Goal: Task Accomplishment & Management: Manage account settings

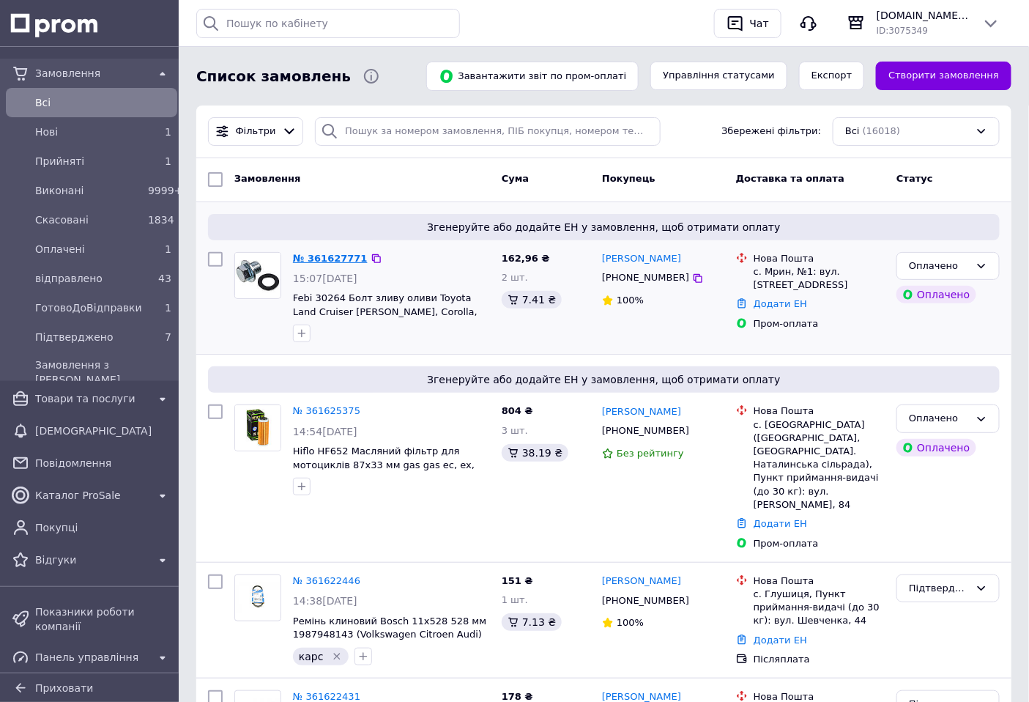
click at [327, 257] on link "№ 361627771" at bounding box center [330, 258] width 75 height 11
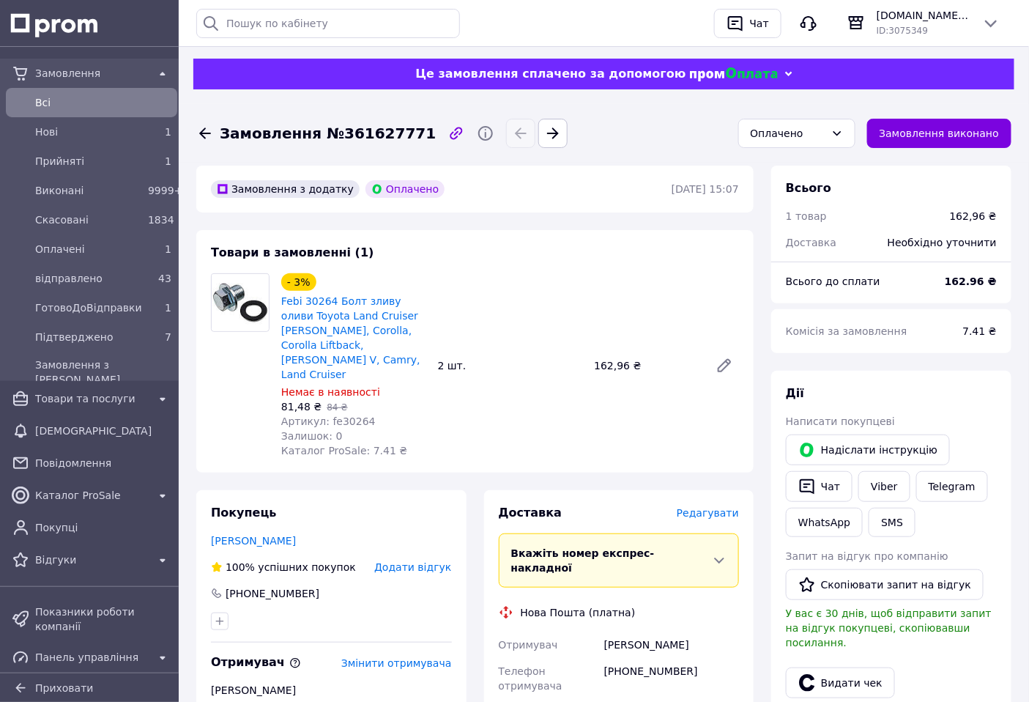
click at [347, 415] on span "Артикул: fe30264" at bounding box center [328, 421] width 95 height 12
copy span "fe30264"
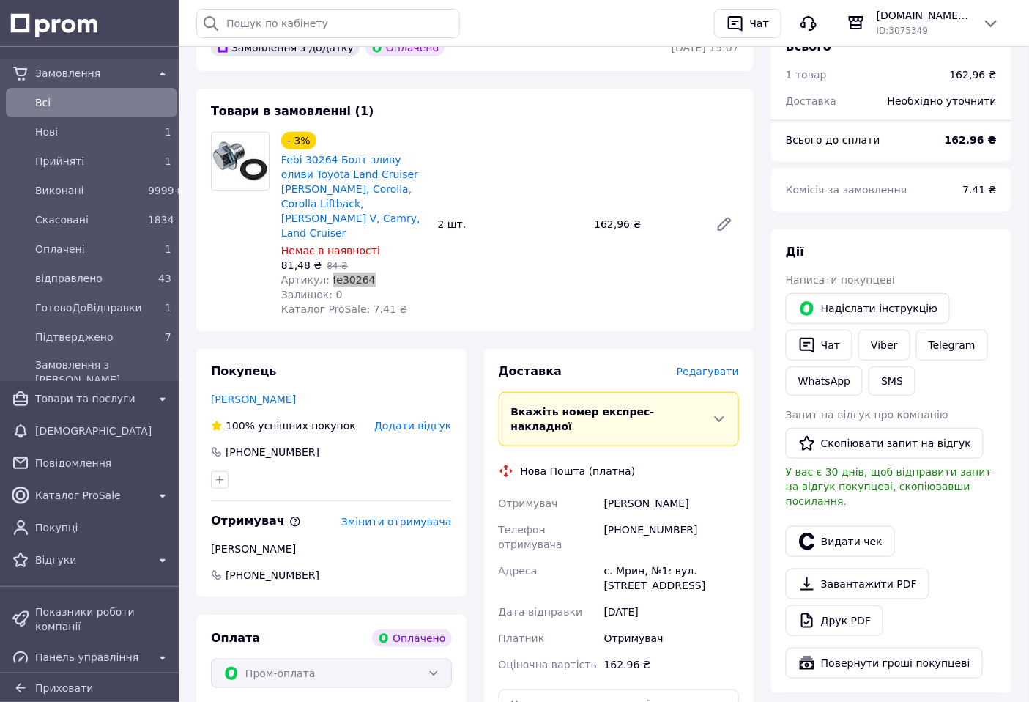
scroll to position [17, 0]
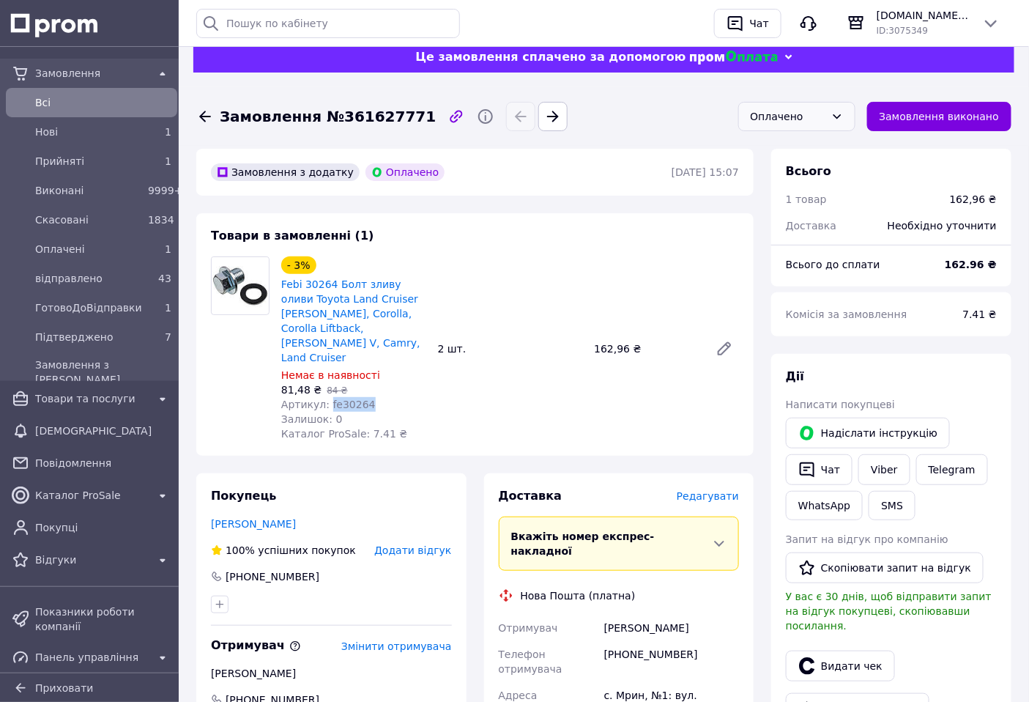
click at [815, 119] on div "Оплачено" at bounding box center [788, 116] width 75 height 16
click at [821, 235] on li "Підтверджено" at bounding box center [797, 247] width 116 height 28
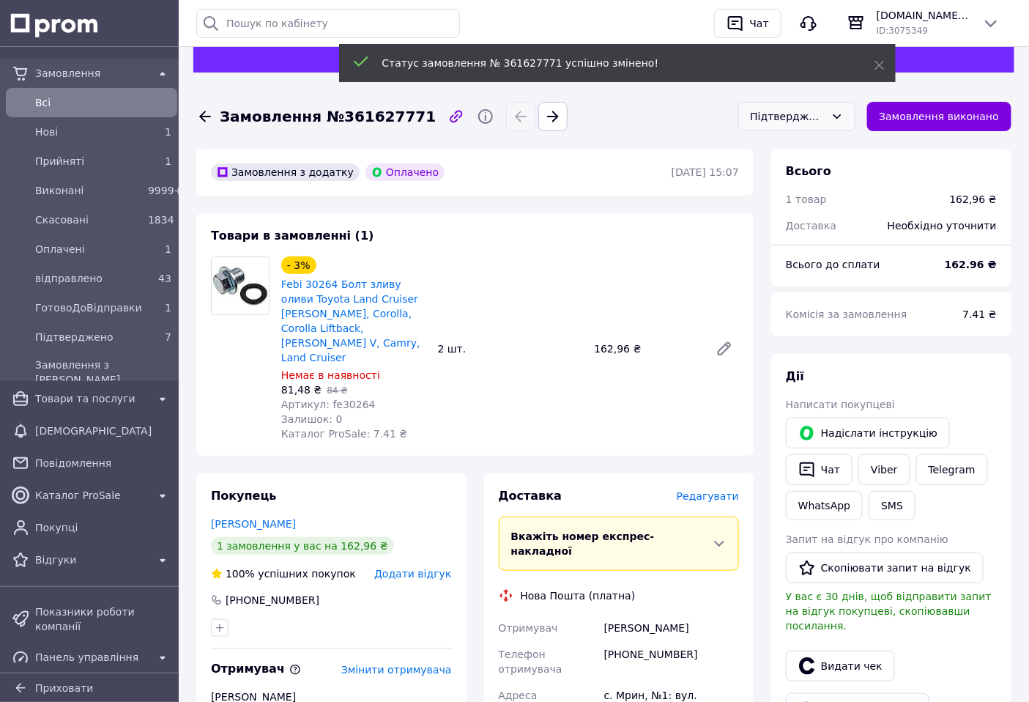
click at [399, 121] on span "Замовлення №361627771" at bounding box center [328, 116] width 216 height 21
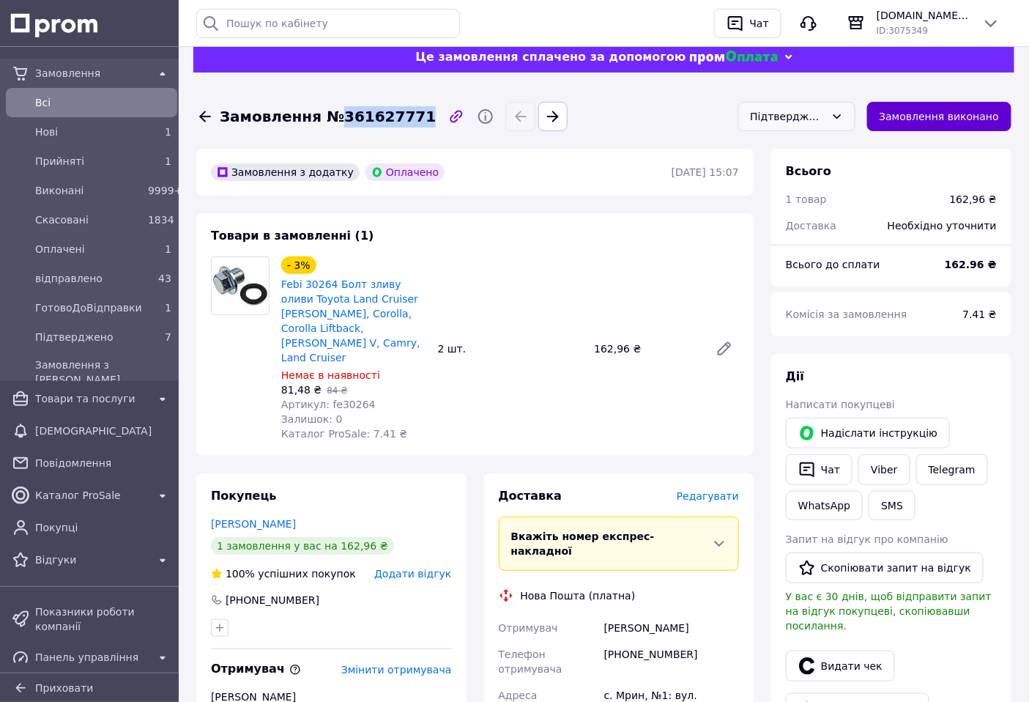
copy span "361627771"
click at [94, 105] on span "Всi" at bounding box center [103, 102] width 136 height 15
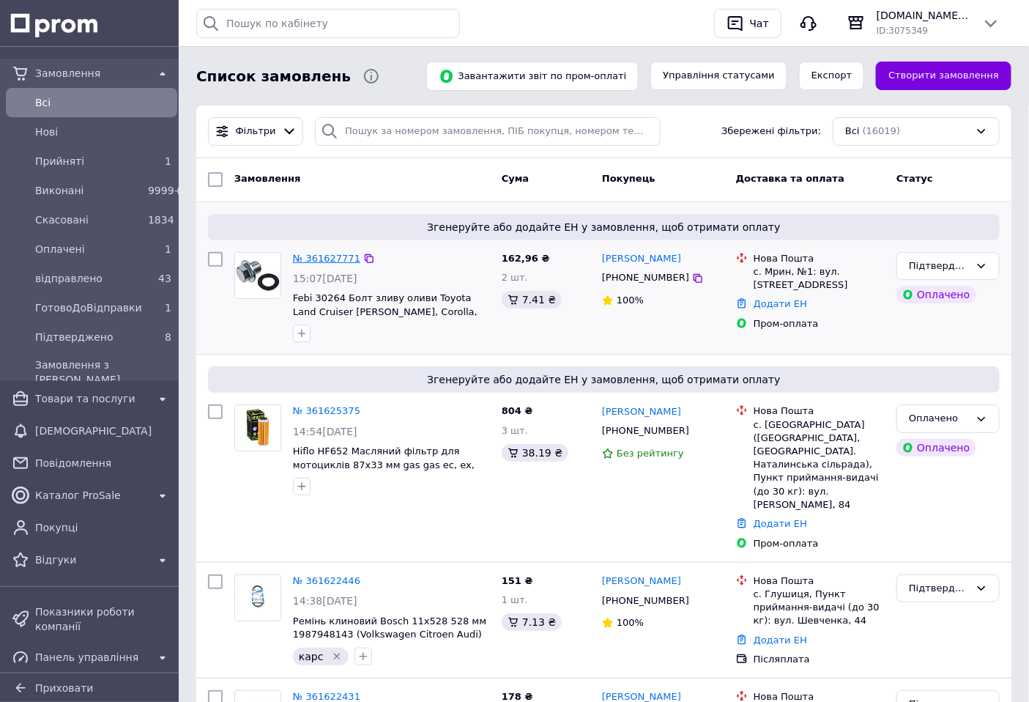
click at [330, 253] on link "№ 361627771" at bounding box center [326, 258] width 67 height 11
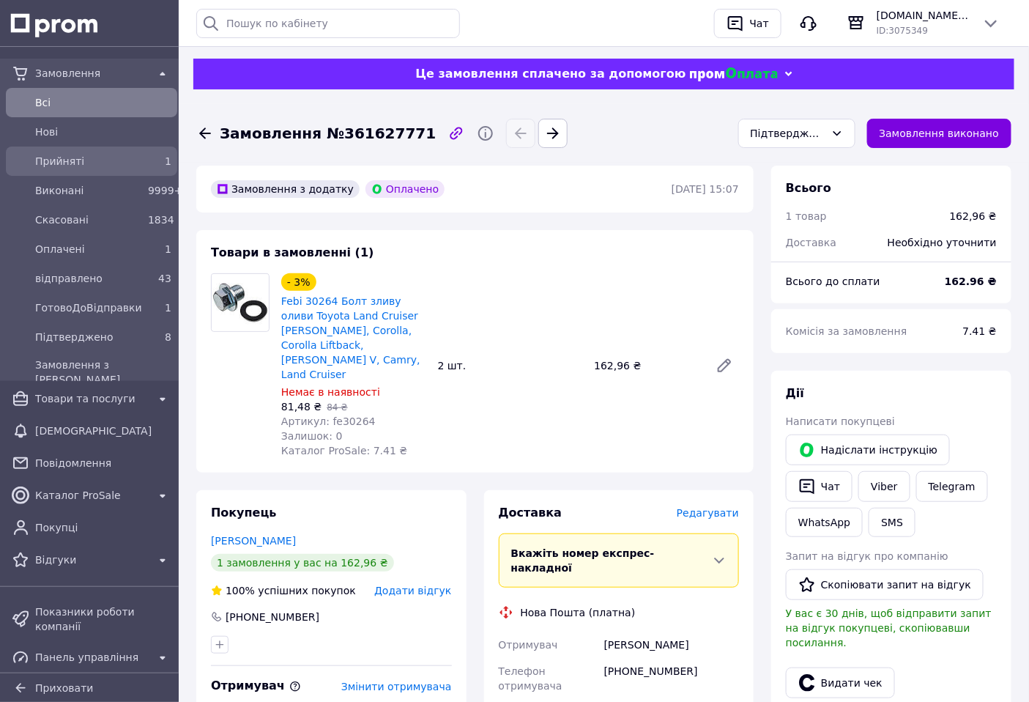
click at [108, 164] on span "Прийняті" at bounding box center [88, 161] width 107 height 15
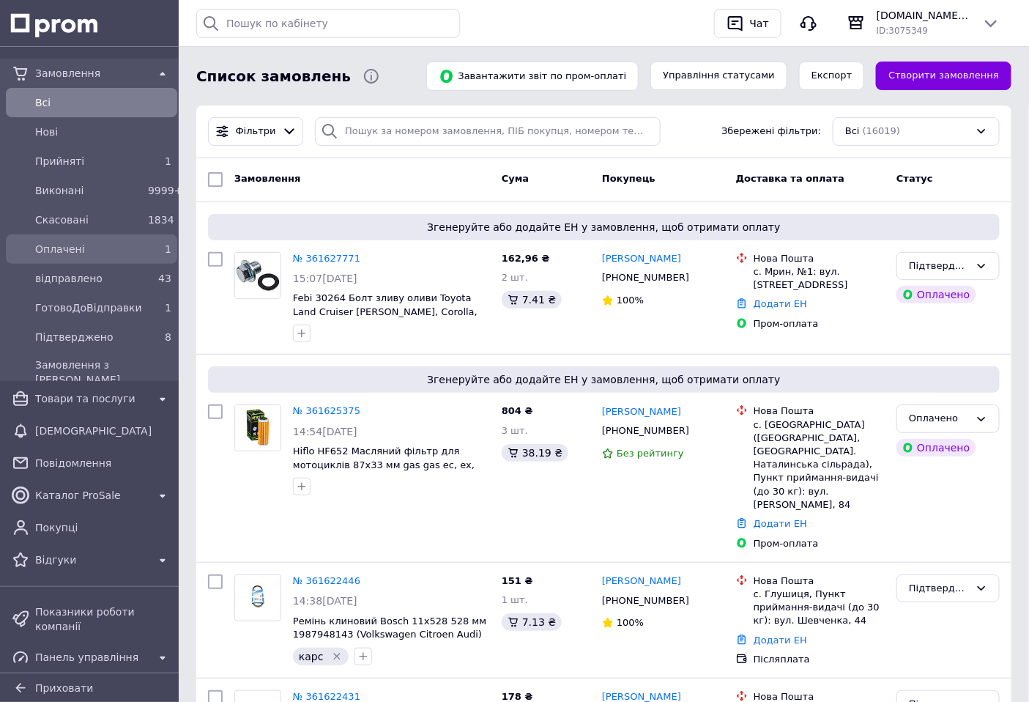
click at [136, 243] on span "Оплачені" at bounding box center [88, 249] width 107 height 15
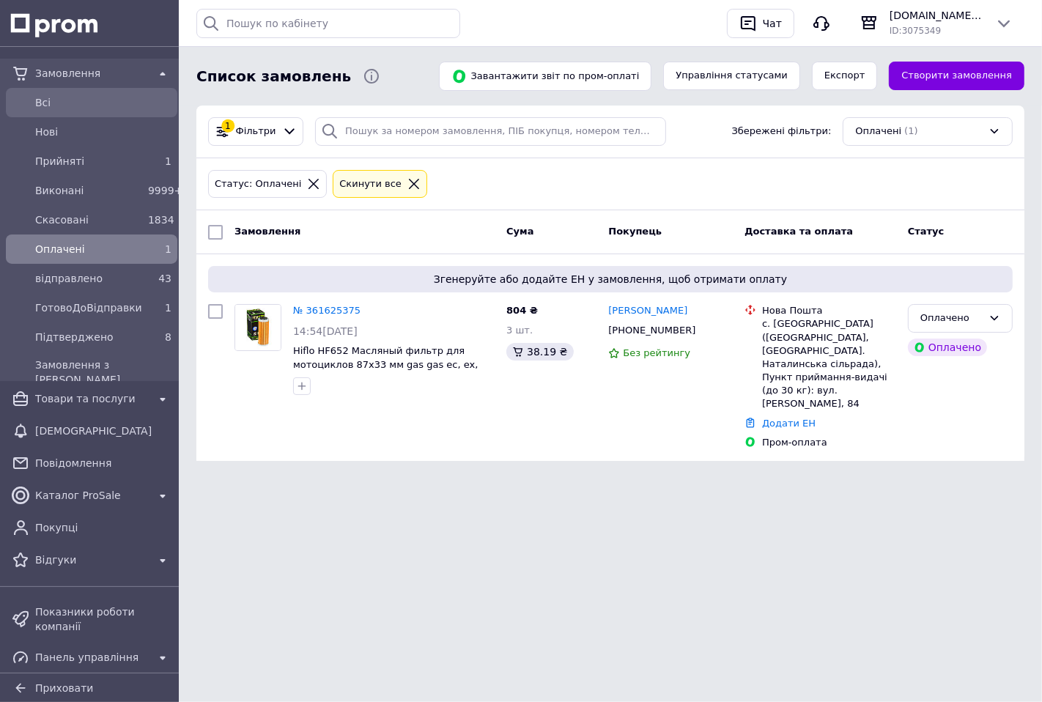
click at [133, 110] on div "Всi" at bounding box center [103, 102] width 142 height 21
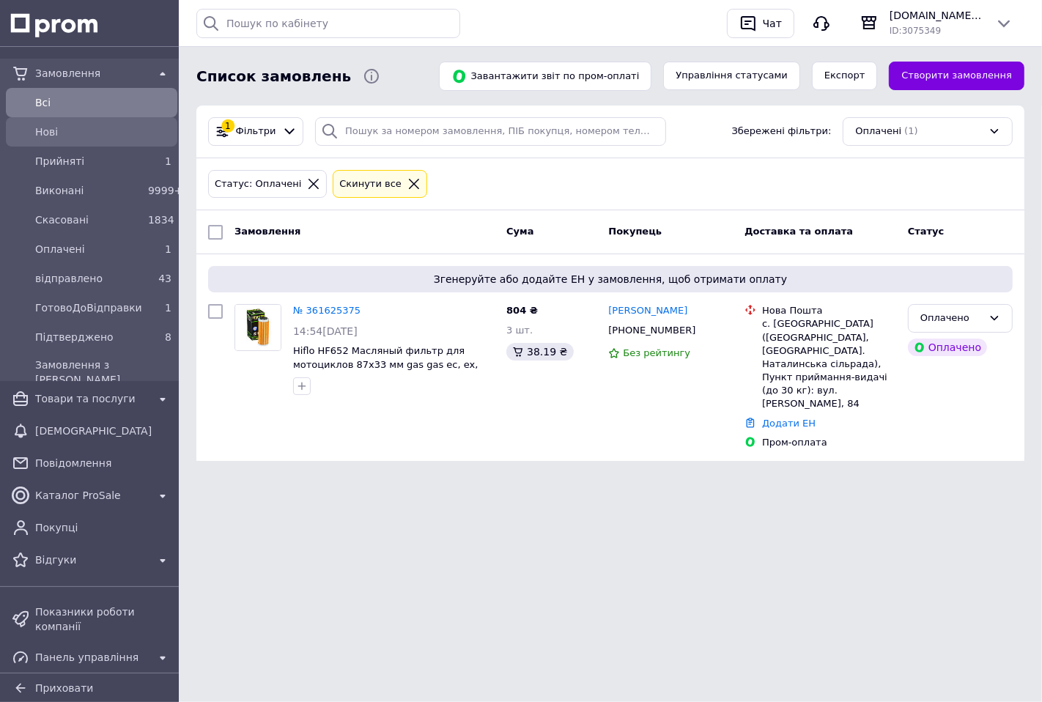
click at [133, 133] on span "Нові" at bounding box center [103, 132] width 136 height 15
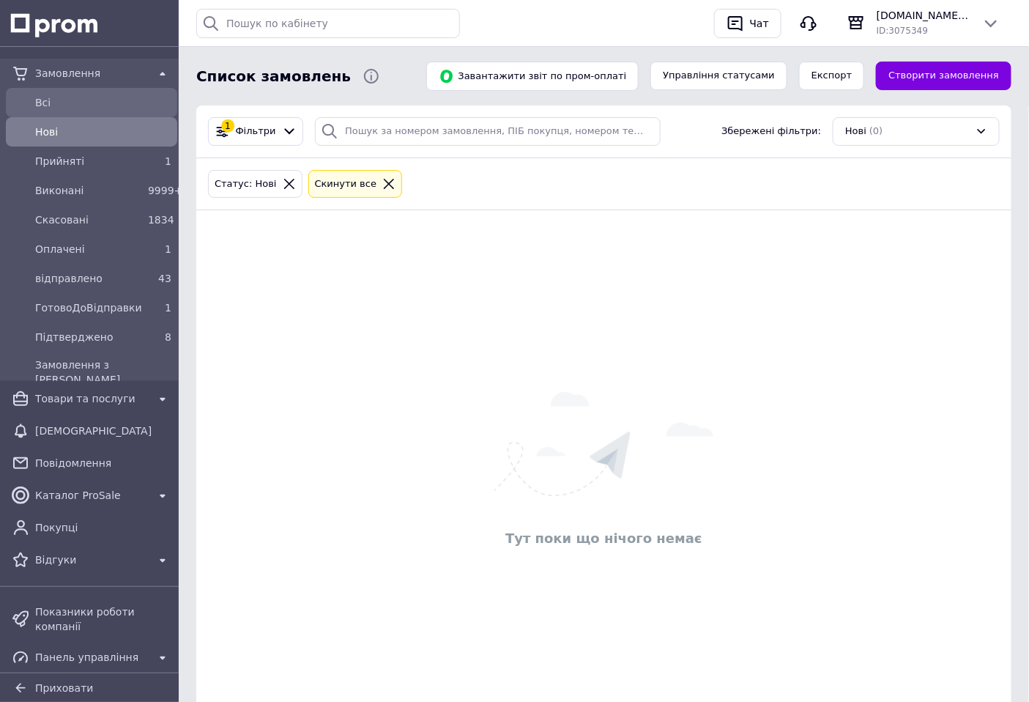
click at [130, 114] on div "Всi" at bounding box center [92, 102] width 166 height 23
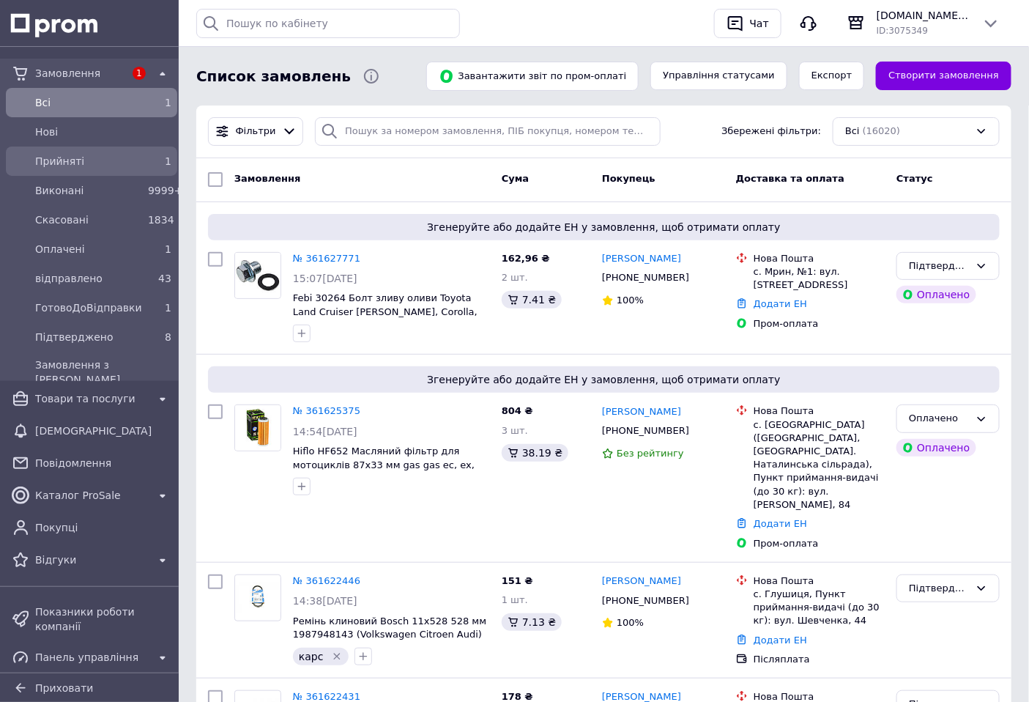
click at [134, 165] on span "Прийняті" at bounding box center [88, 161] width 107 height 15
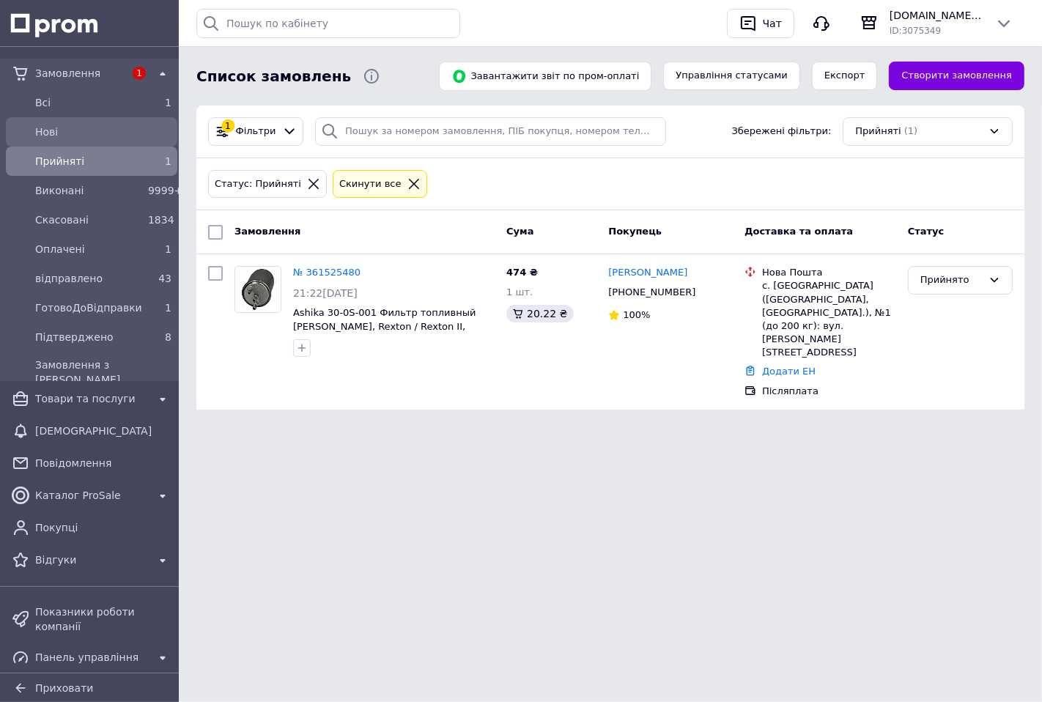
click at [127, 133] on span "Нові" at bounding box center [103, 132] width 136 height 15
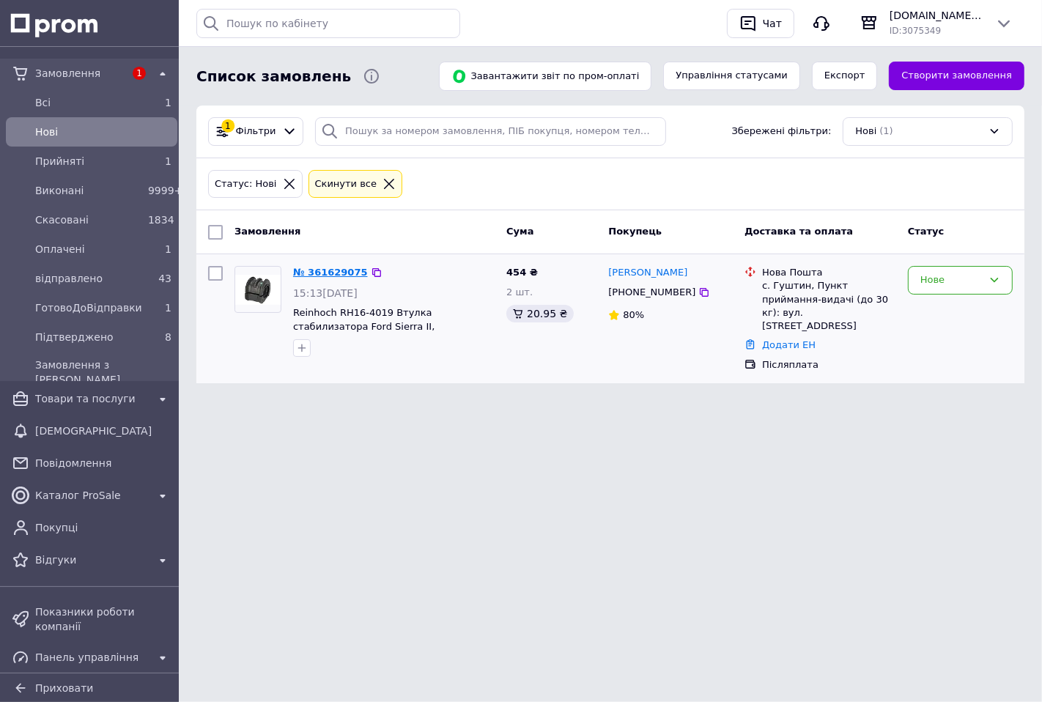
click at [334, 272] on link "№ 361629075" at bounding box center [330, 272] width 75 height 11
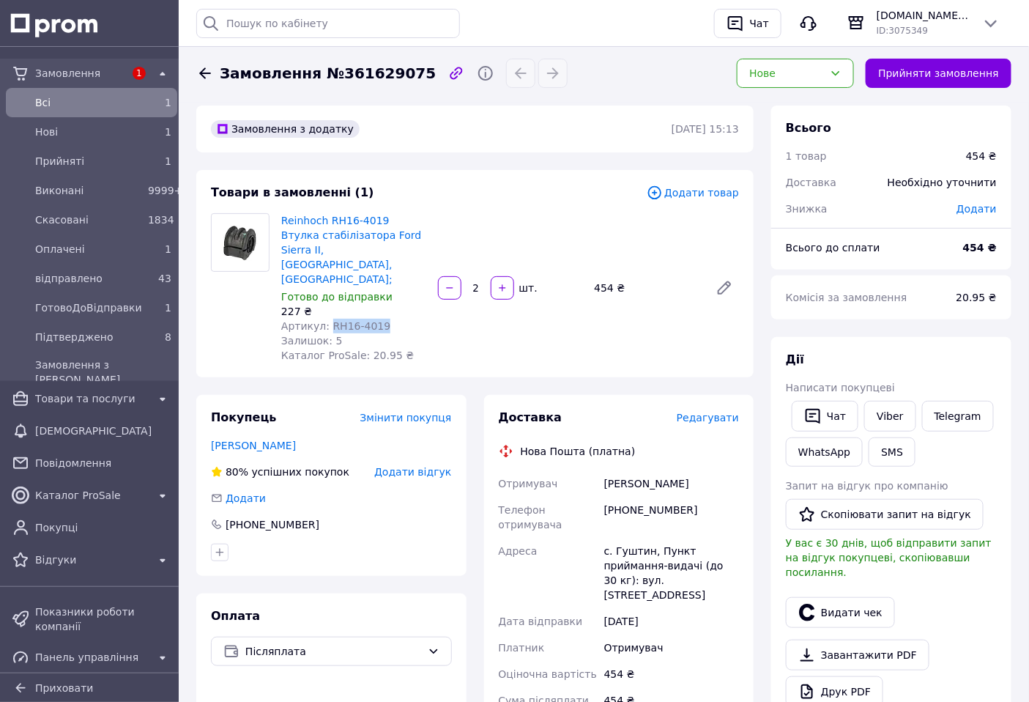
drag, startPoint x: 327, startPoint y: 296, endPoint x: 375, endPoint y: 297, distance: 48.4
click at [375, 320] on span "Артикул: RH16-4019" at bounding box center [335, 326] width 109 height 12
copy span "RH16-4019"
click at [811, 63] on div "Нове" at bounding box center [795, 73] width 117 height 29
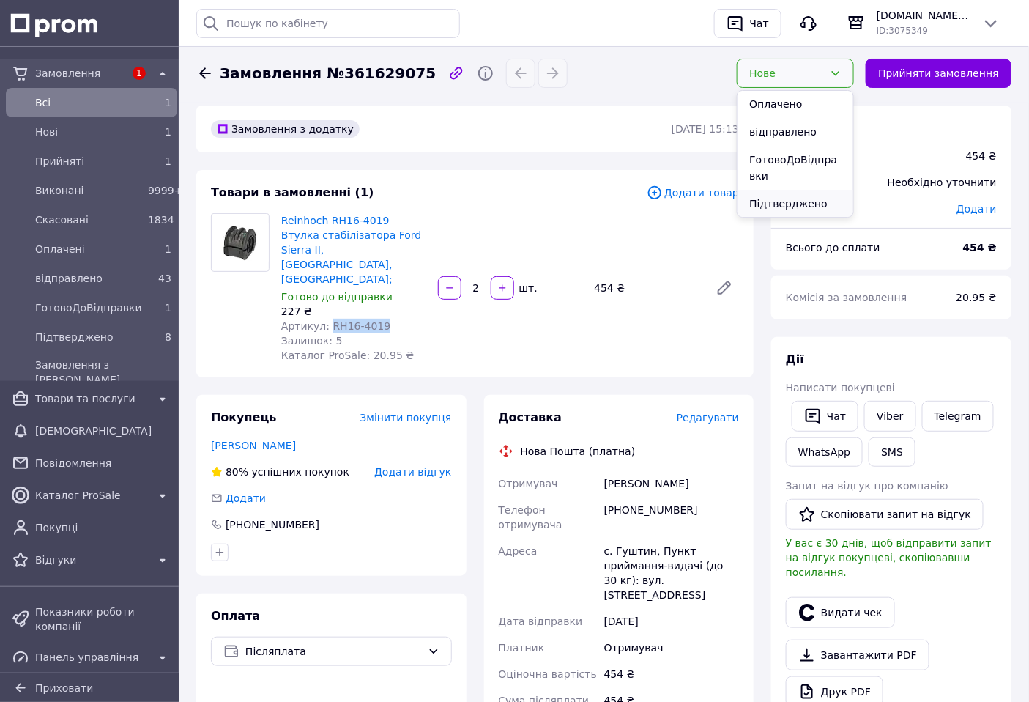
click at [810, 195] on li "Підтверджено" at bounding box center [796, 204] width 116 height 28
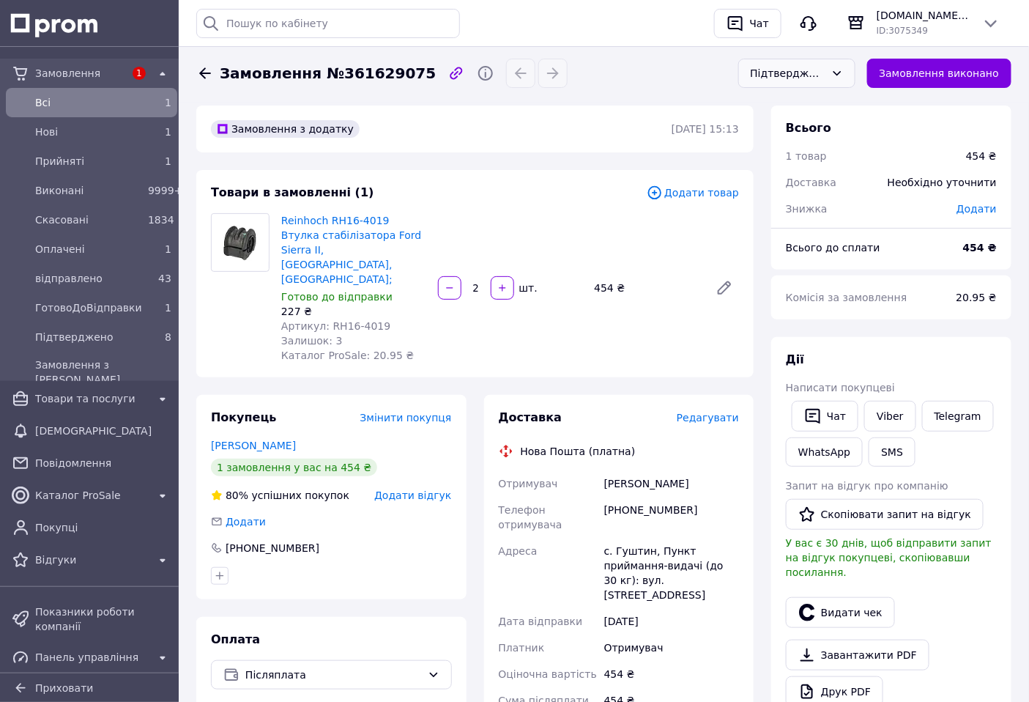
click at [374, 75] on span "Замовлення №361629075" at bounding box center [328, 73] width 216 height 21
copy span "361629075"
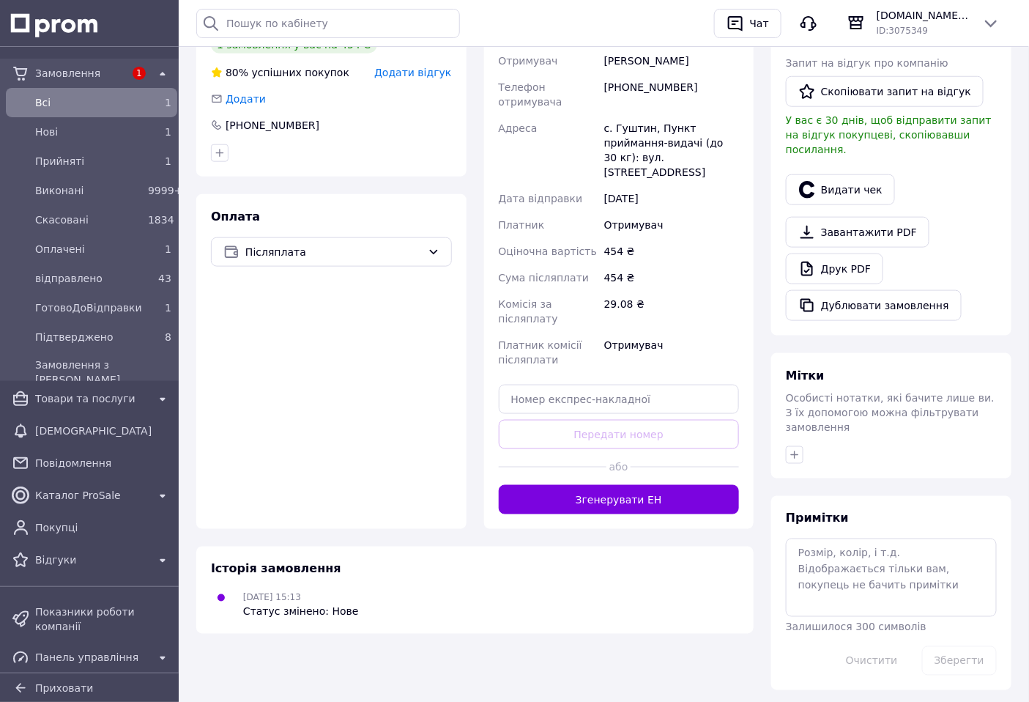
scroll to position [428, 0]
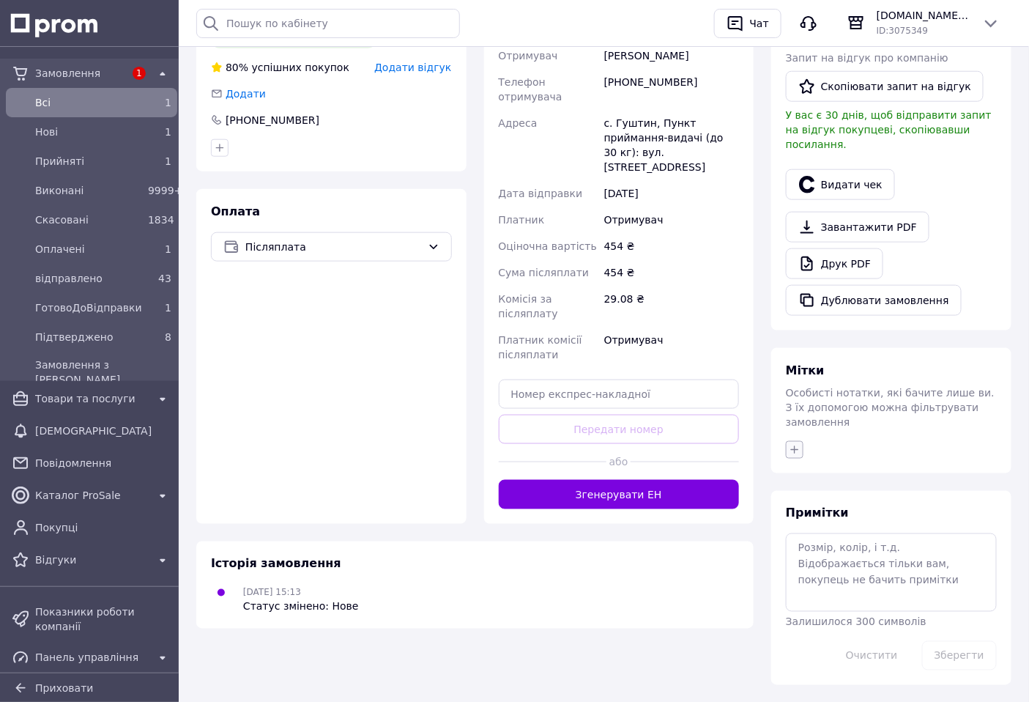
click at [790, 444] on icon "button" at bounding box center [795, 450] width 12 height 12
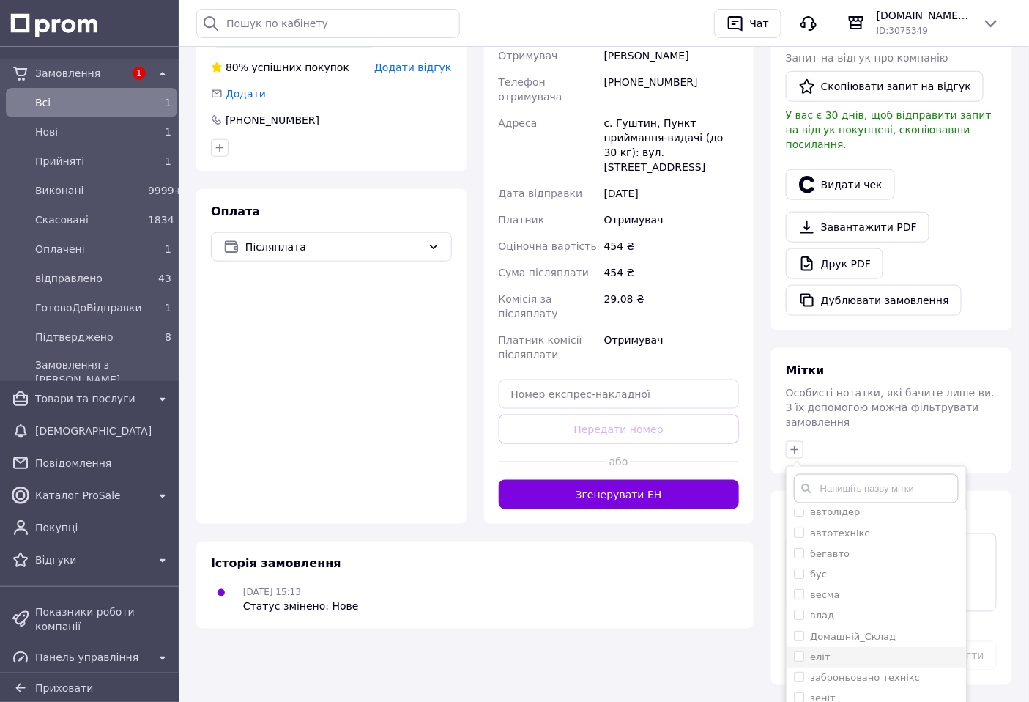
scroll to position [244, 0]
click at [855, 700] on li "карс" at bounding box center [877, 710] width 180 height 21
checkbox input "true"
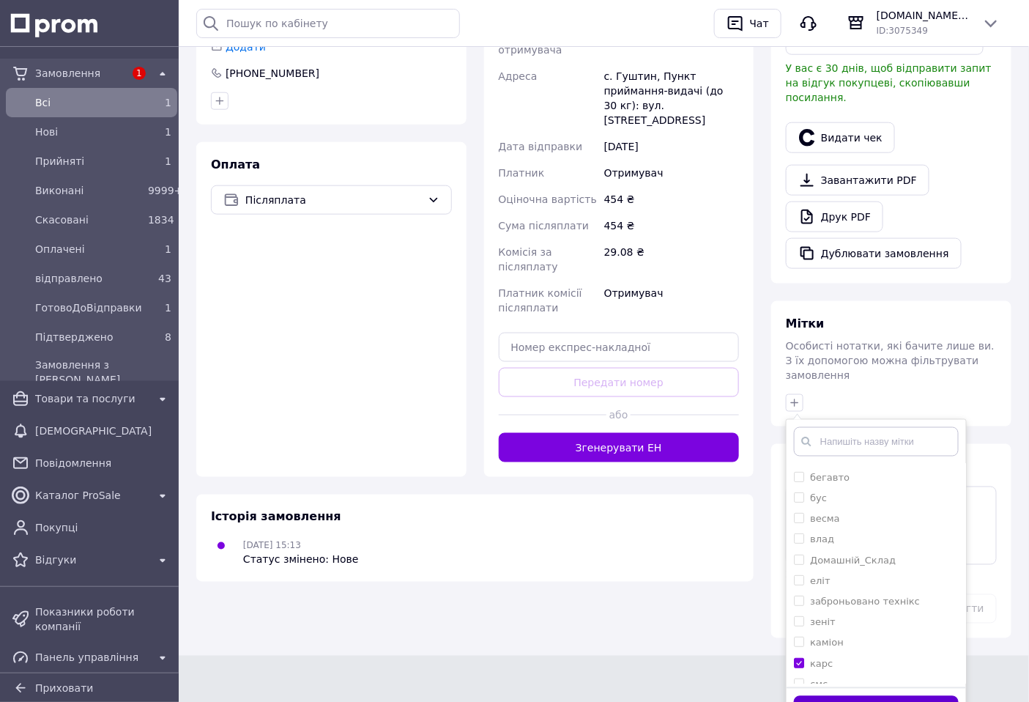
click at [889, 696] on button "Додати мітку" at bounding box center [876, 710] width 165 height 29
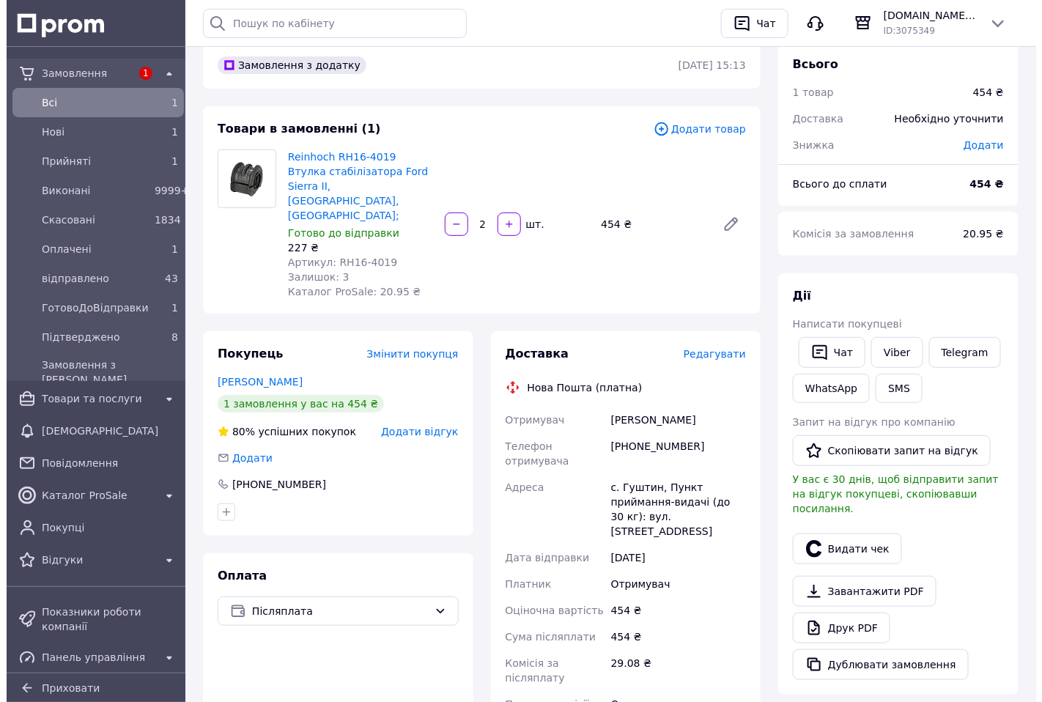
scroll to position [0, 0]
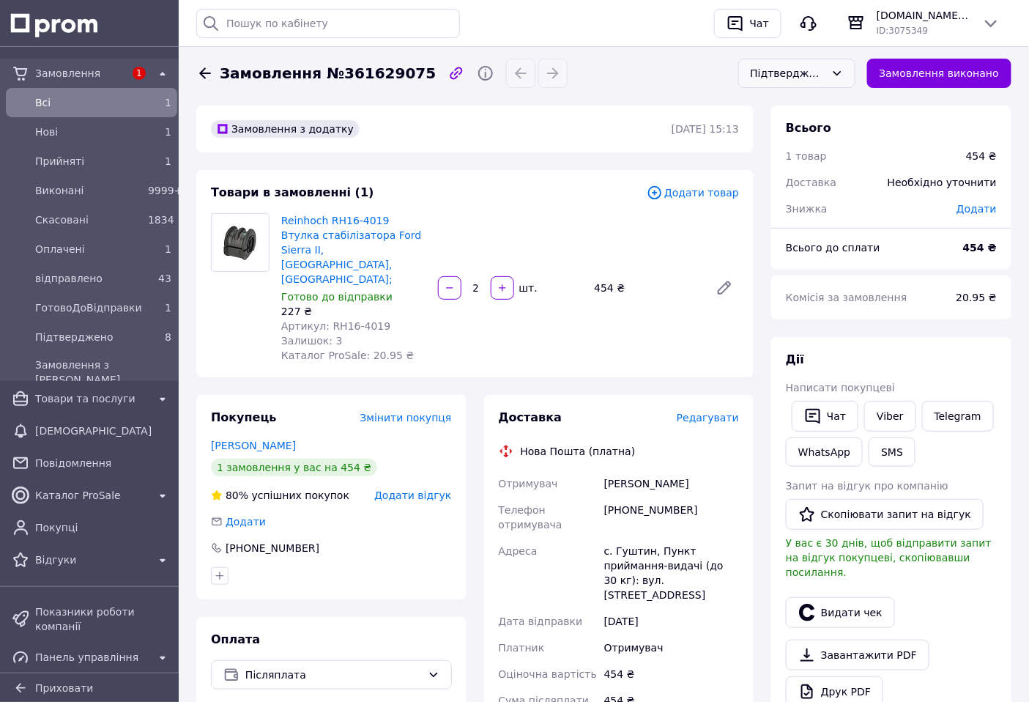
click at [75, 98] on span "Всi" at bounding box center [88, 102] width 107 height 15
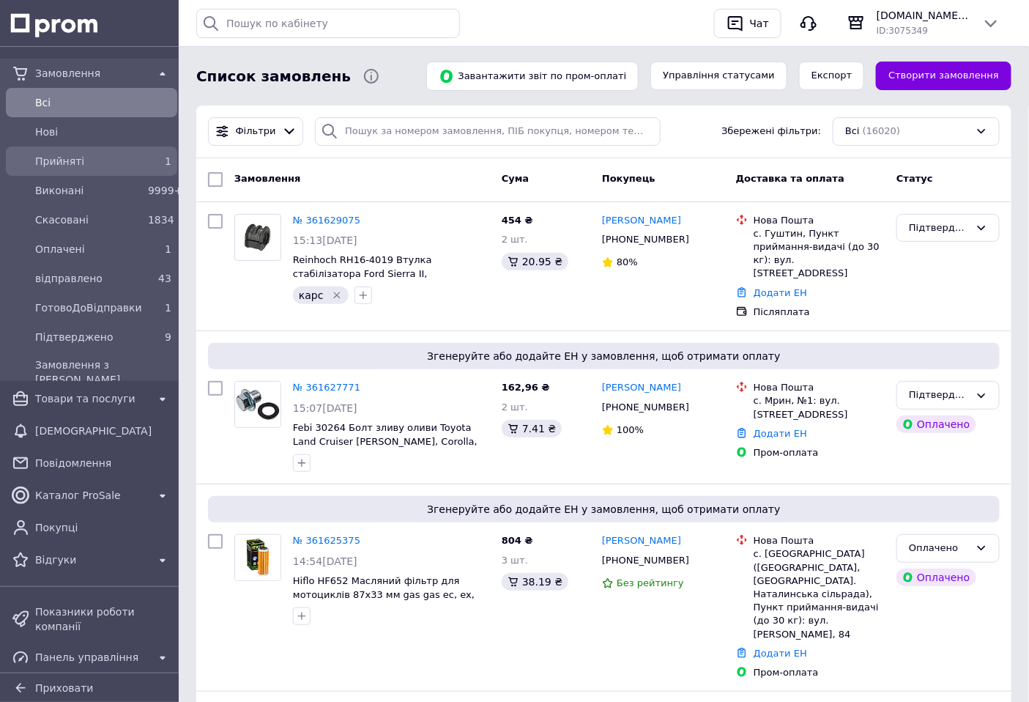
click at [84, 163] on span "Прийняті" at bounding box center [88, 161] width 107 height 15
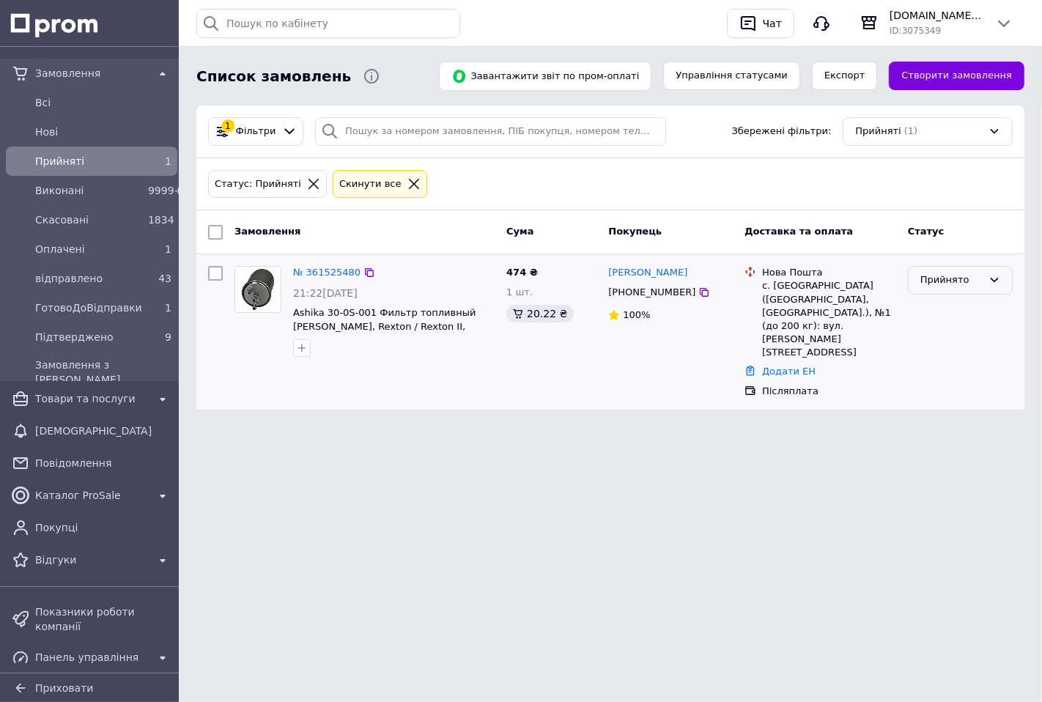
click at [980, 281] on div "Прийнято" at bounding box center [951, 280] width 62 height 15
click at [964, 400] on li "Підтверджено" at bounding box center [960, 405] width 103 height 27
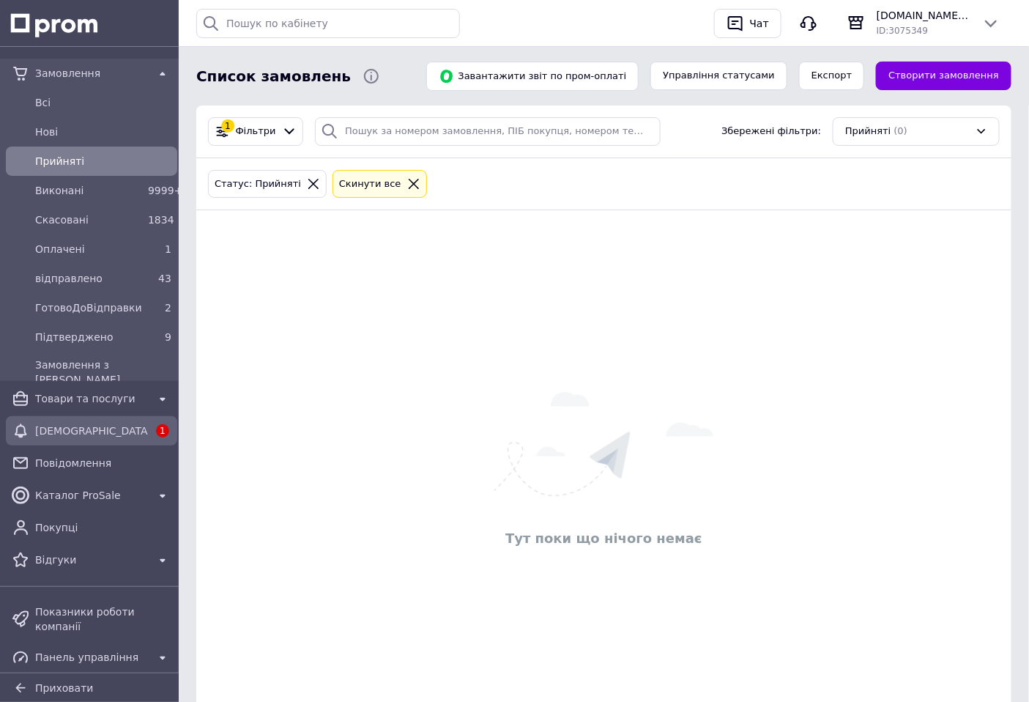
click at [110, 426] on span "[DEMOGRAPHIC_DATA]" at bounding box center [91, 430] width 113 height 15
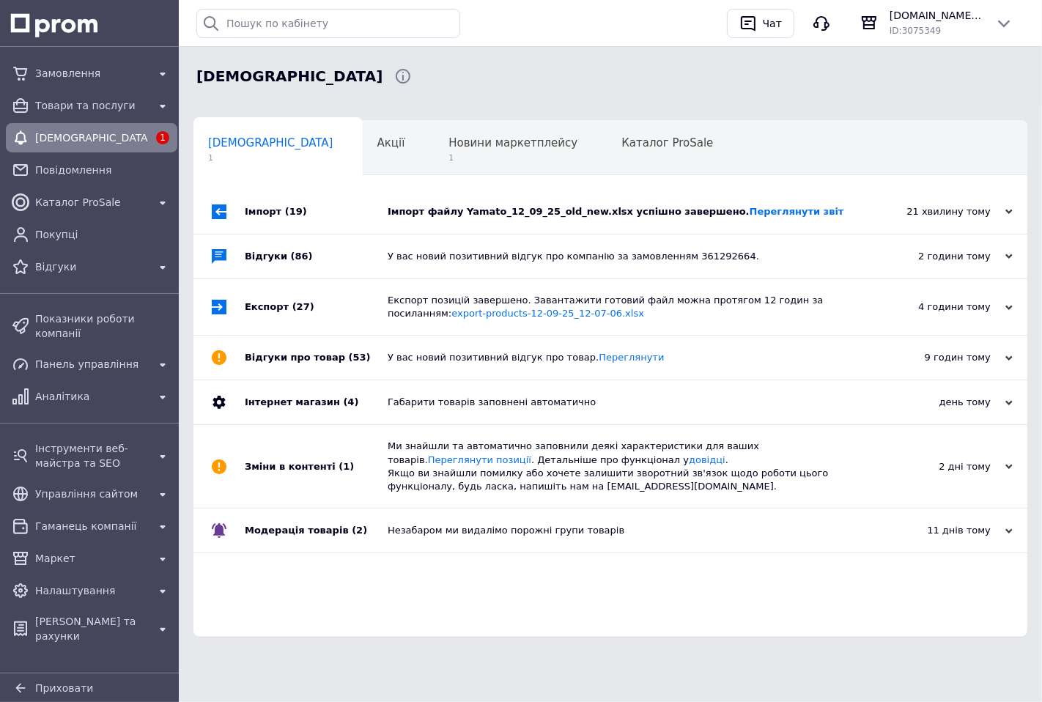
click at [621, 217] on div "Імпорт файлу Yamato_12_09_25_old_new.xlsx успішно завершено. Переглянути звіт" at bounding box center [627, 211] width 478 height 13
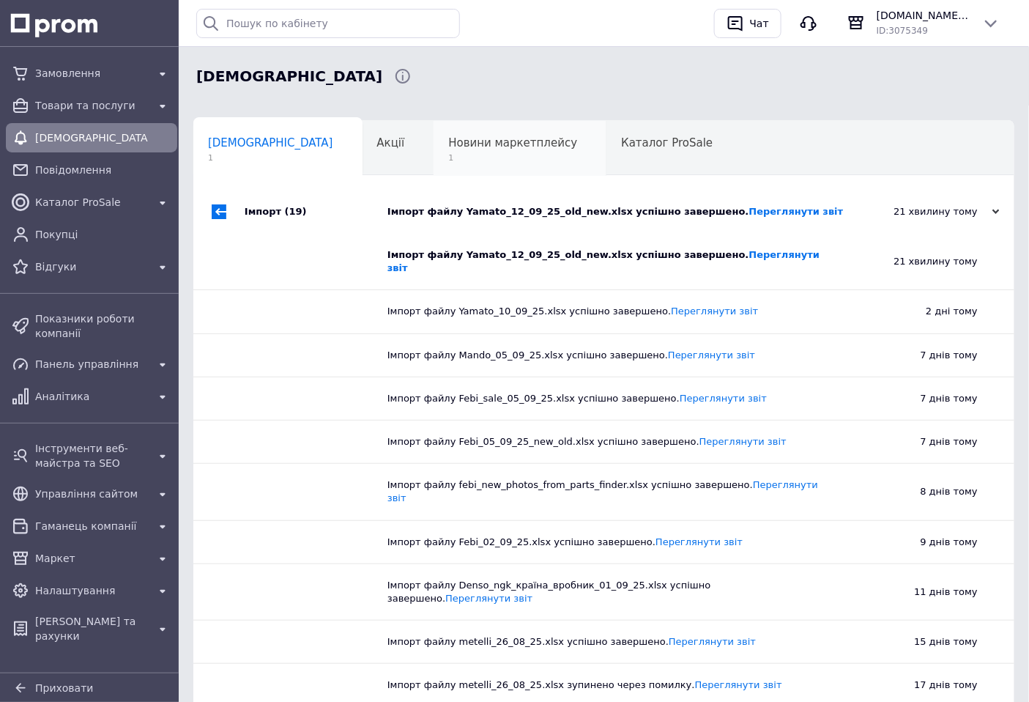
click at [448, 149] on span "Новини маркетплейсу" at bounding box center [512, 142] width 129 height 13
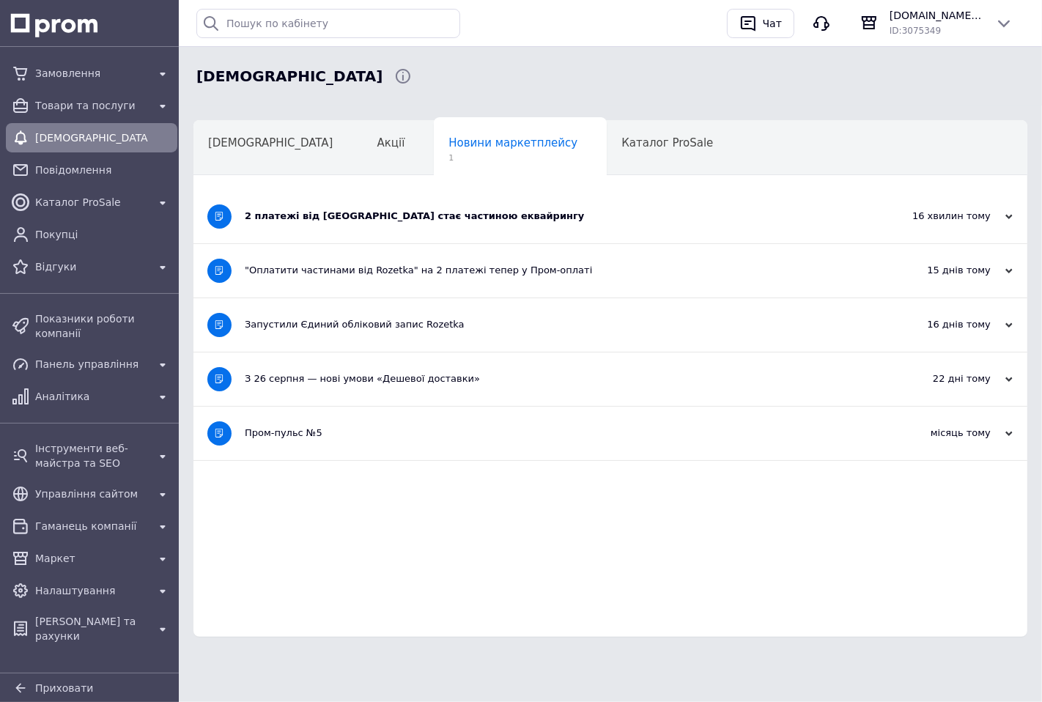
click at [327, 223] on div "2 платежі від Rozetka стає частиною еквайрингу" at bounding box center [555, 216] width 621 height 53
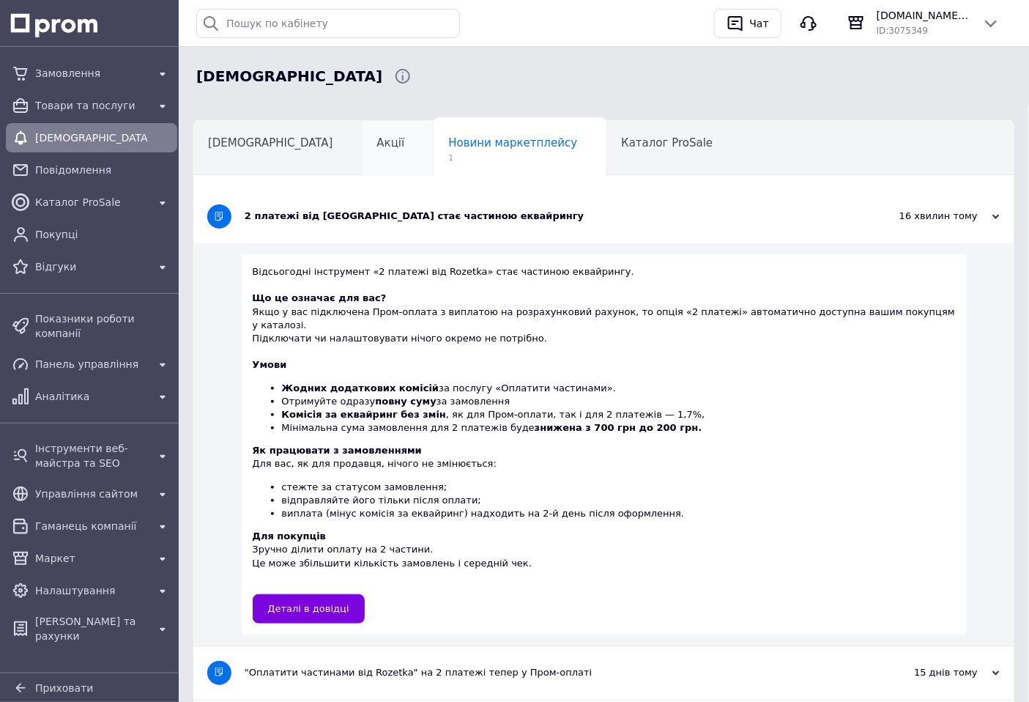
click at [363, 158] on div "Акції" at bounding box center [399, 149] width 72 height 56
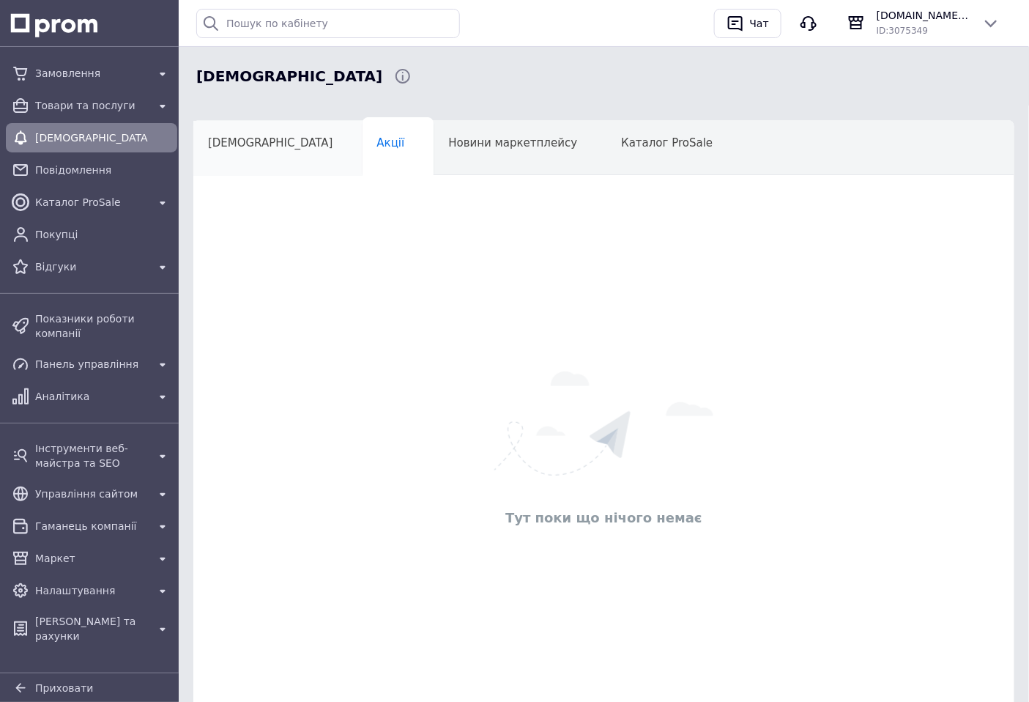
click at [259, 158] on div "[DEMOGRAPHIC_DATA]" at bounding box center [277, 149] width 169 height 56
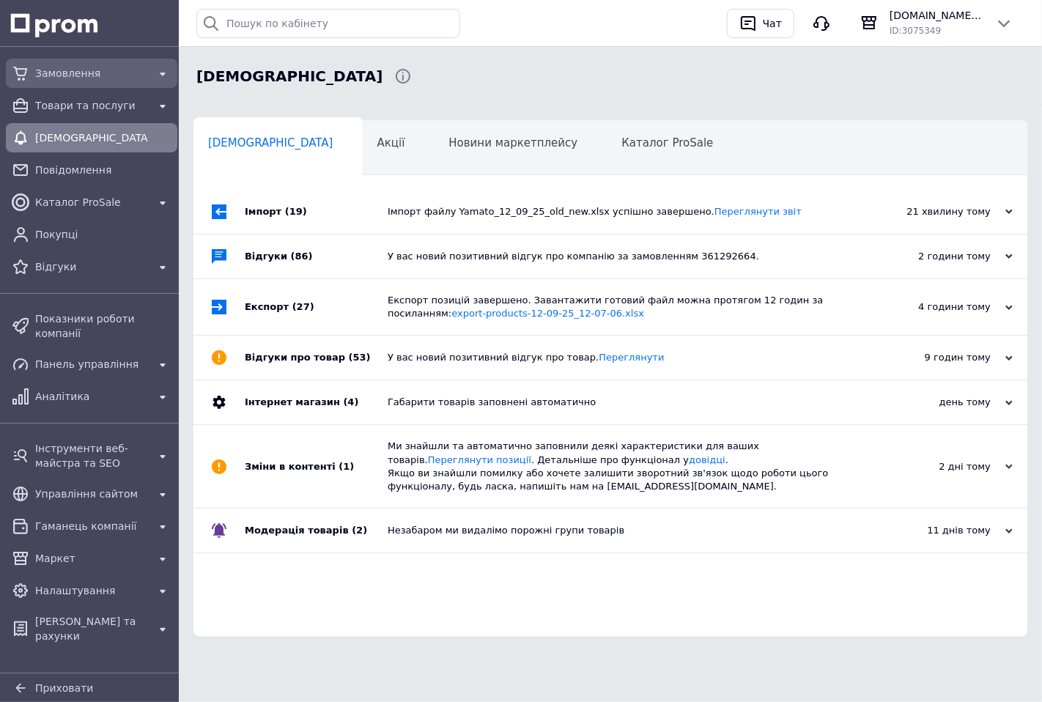
click at [83, 84] on div "Замовлення" at bounding box center [92, 73] width 166 height 23
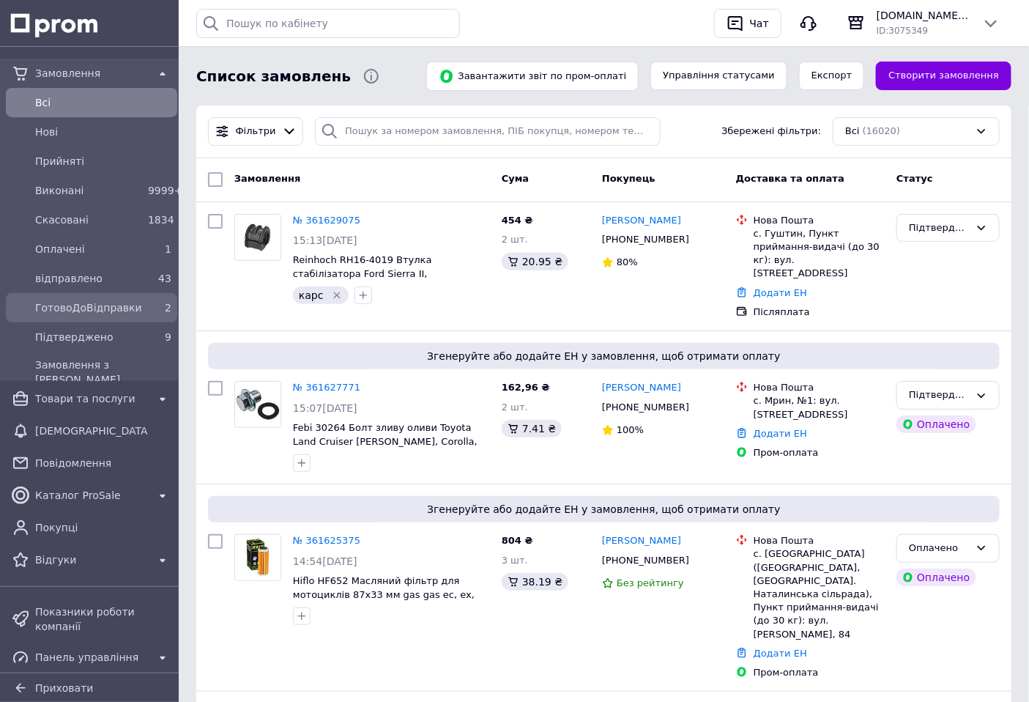
click at [95, 315] on div "ГотовоДоВідправки" at bounding box center [88, 307] width 113 height 21
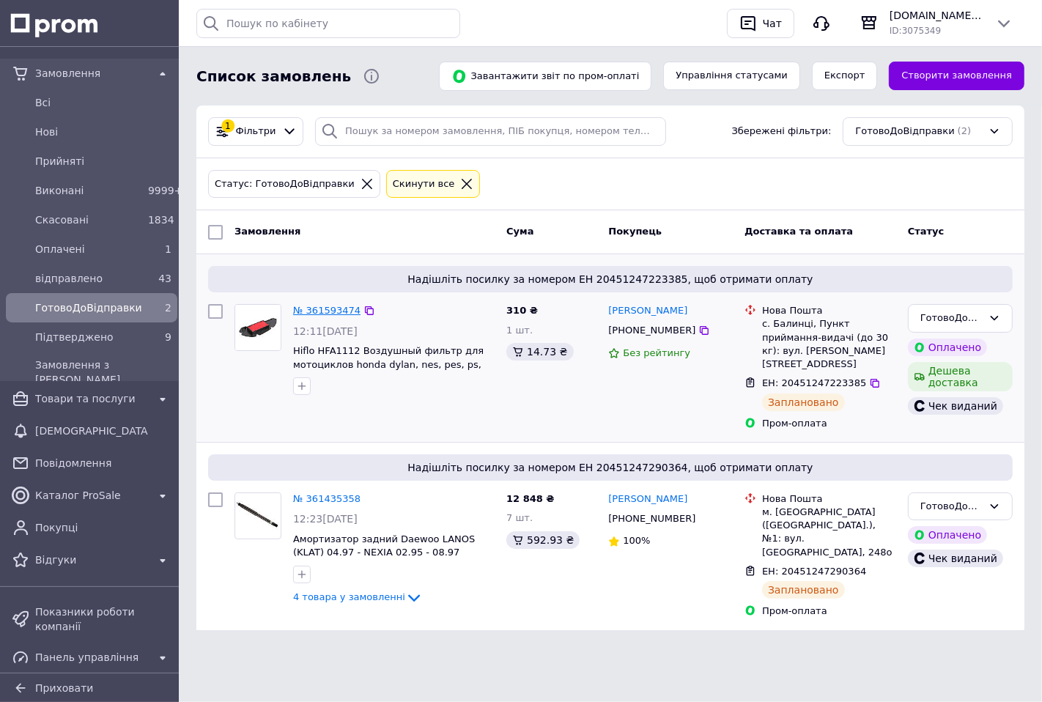
click at [322, 313] on link "№ 361593474" at bounding box center [326, 310] width 67 height 11
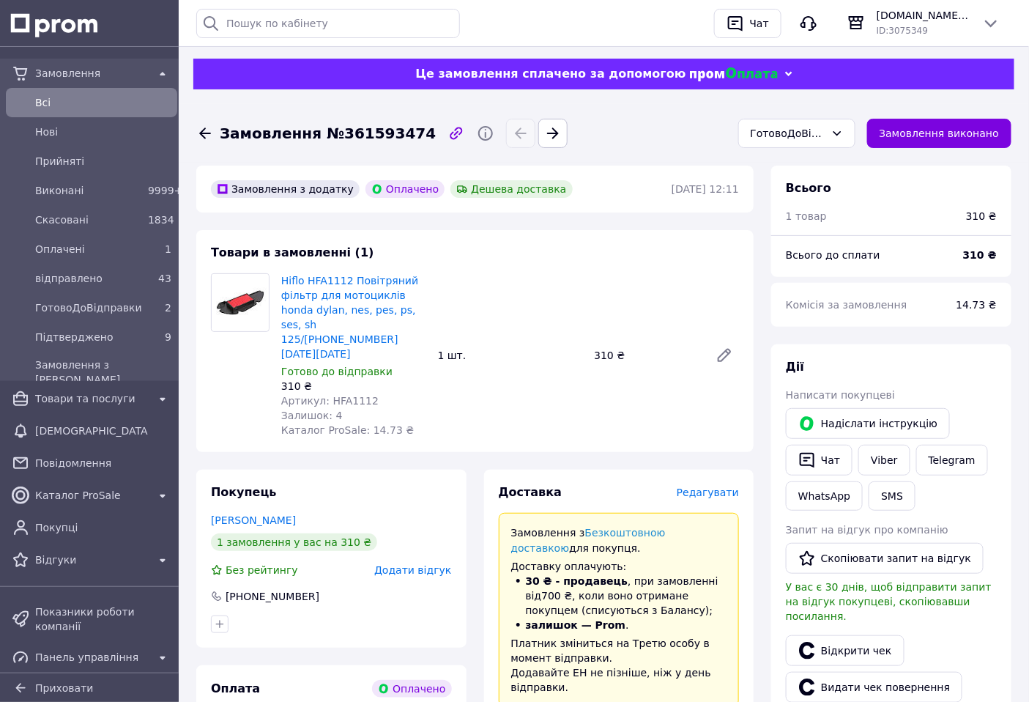
click at [697, 486] on span "Редагувати" at bounding box center [708, 492] width 62 height 12
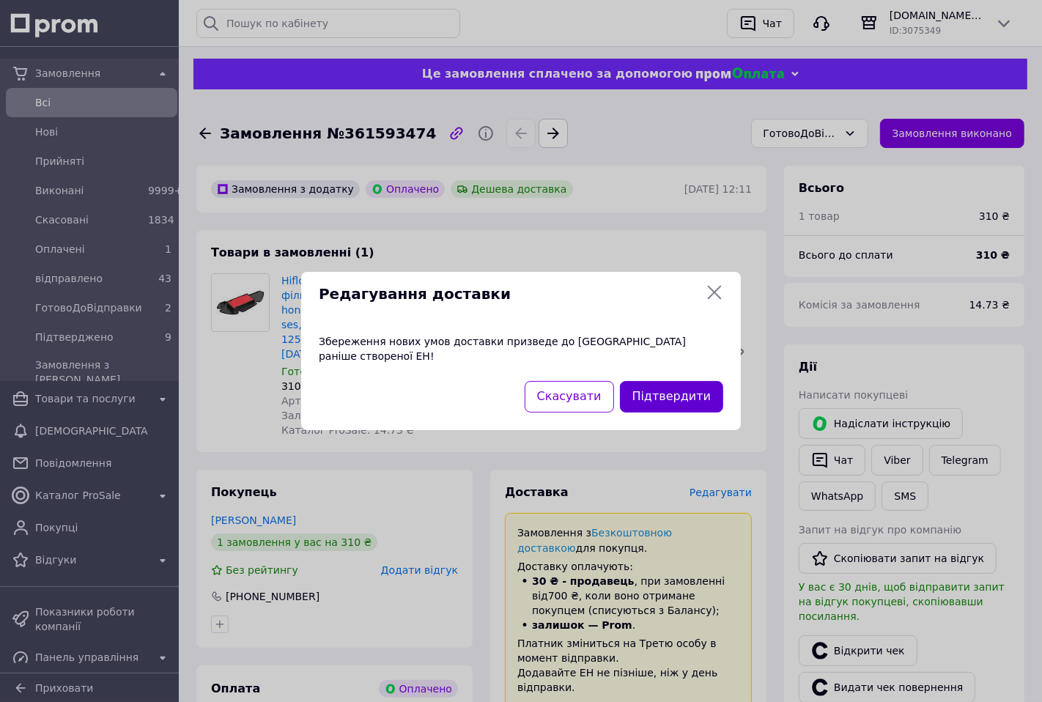
click at [692, 391] on button "Підтвердити" at bounding box center [671, 397] width 103 height 32
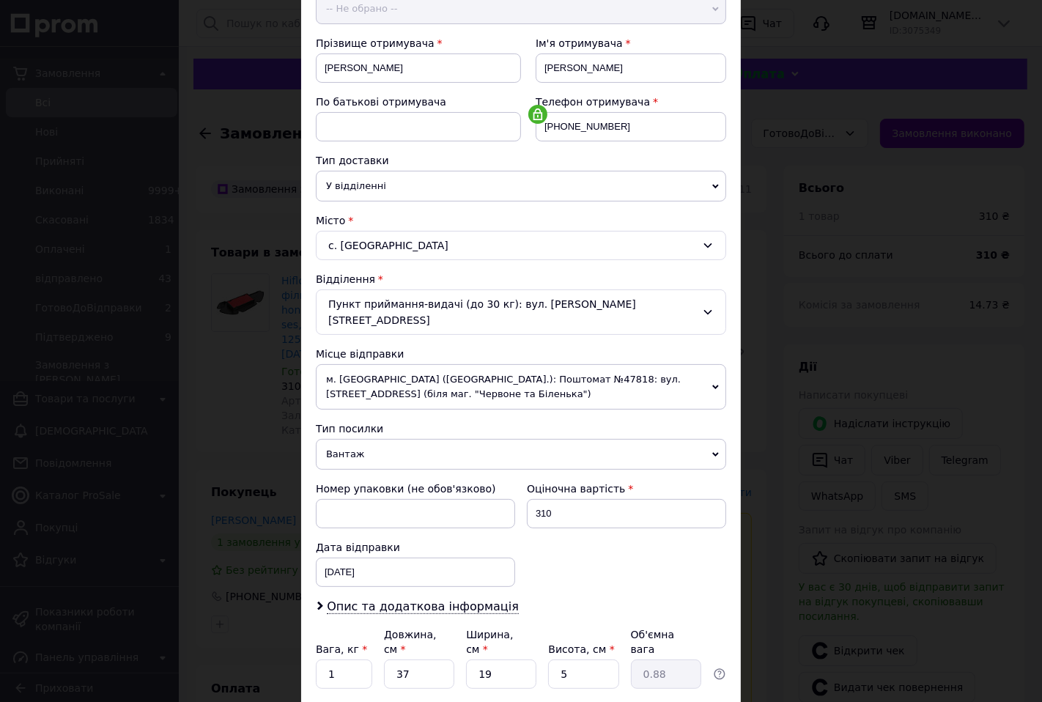
scroll to position [244, 0]
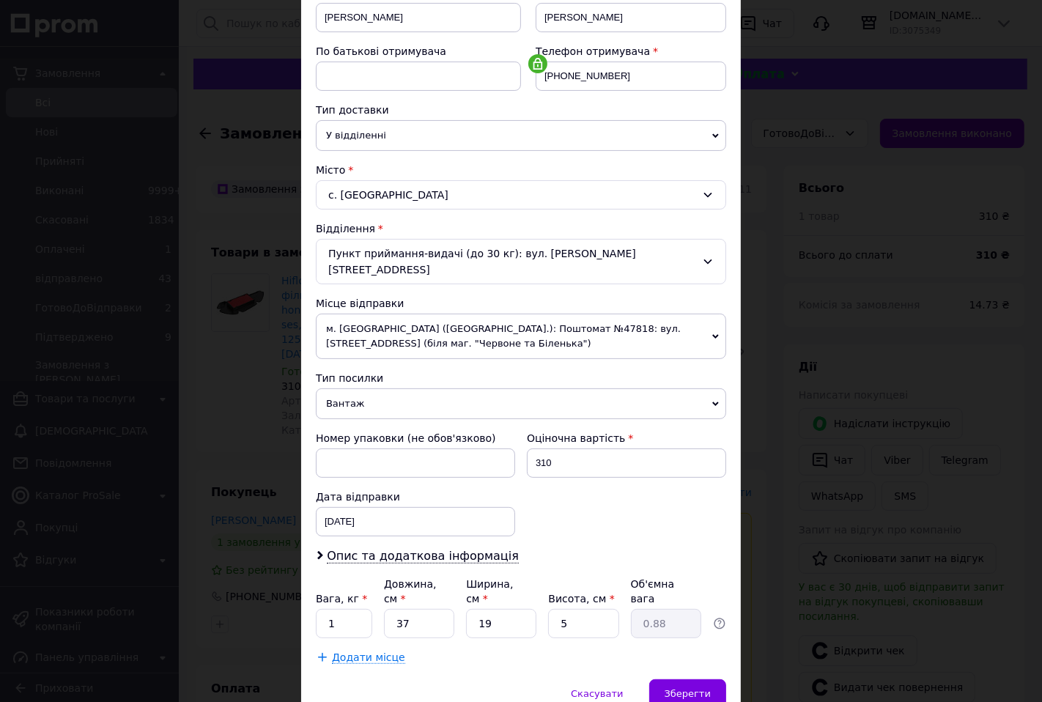
click at [467, 314] on span "м. Київ (Київська обл.): Поштомат №47818: вул. Братсва Тарасівців, 2а (біля маг…" at bounding box center [521, 336] width 410 height 45
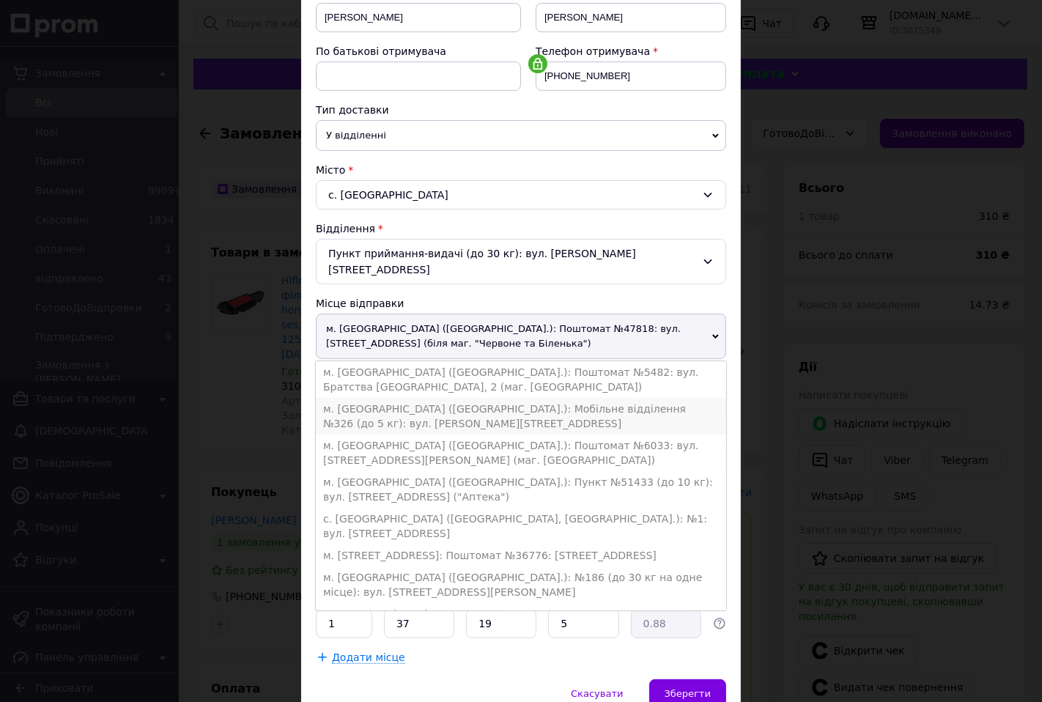
click at [604, 398] on li "м. Київ (Київська обл.): Мобільне відділення №326 (до 5 кг): вул. Вербицького, 1" at bounding box center [521, 416] width 410 height 37
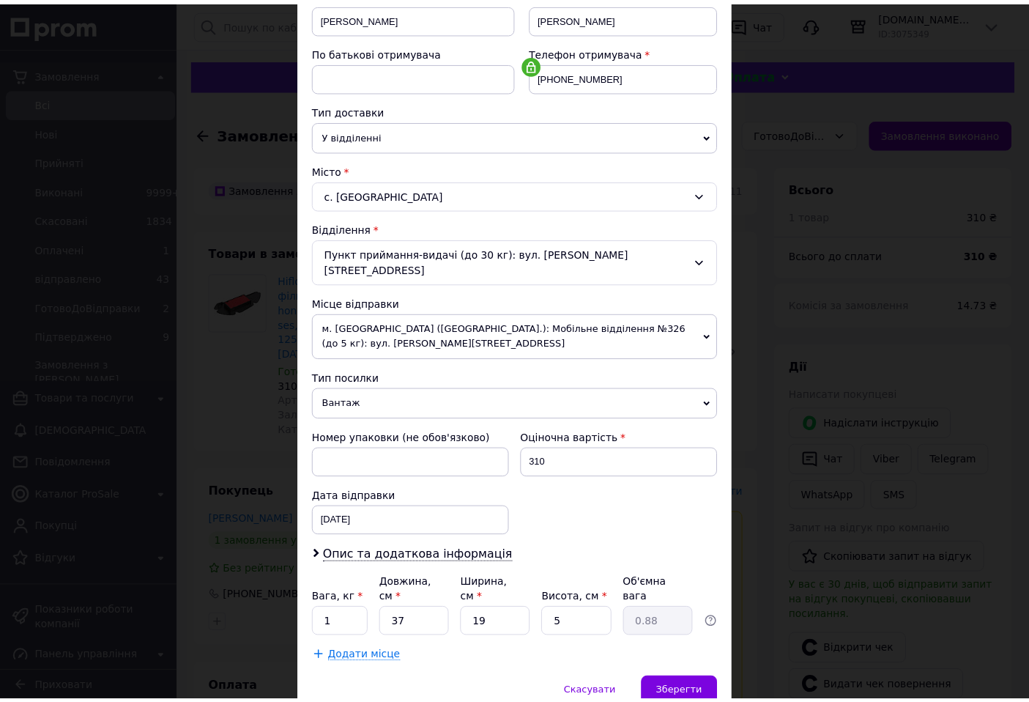
scroll to position [272, 0]
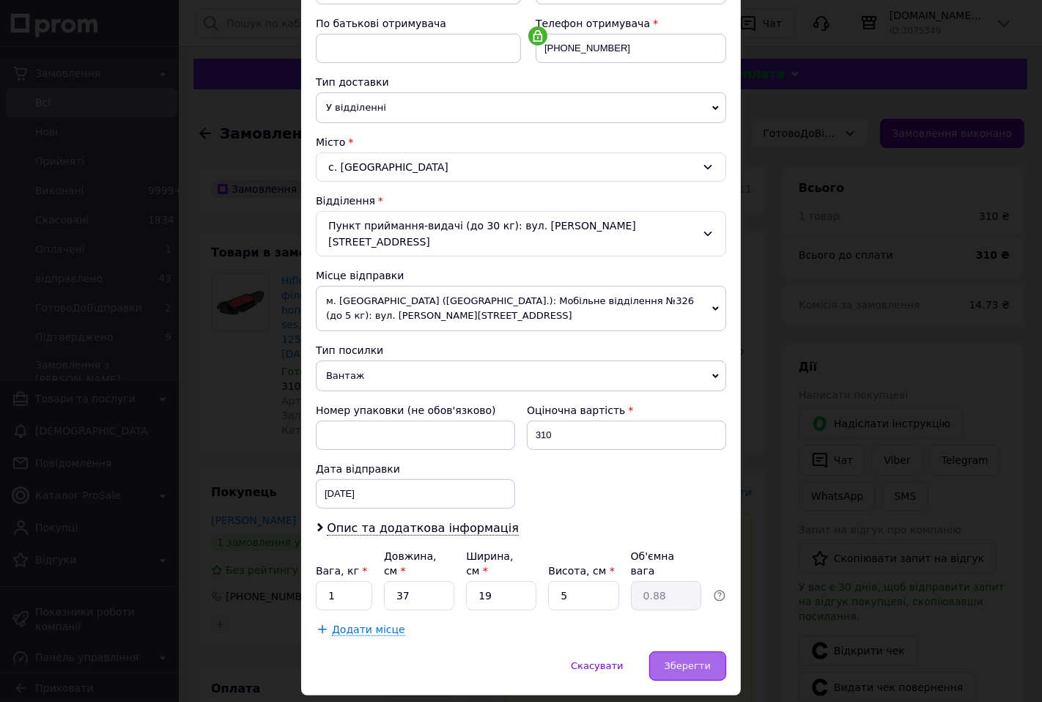
click at [701, 660] on span "Зберегти" at bounding box center [688, 665] width 46 height 11
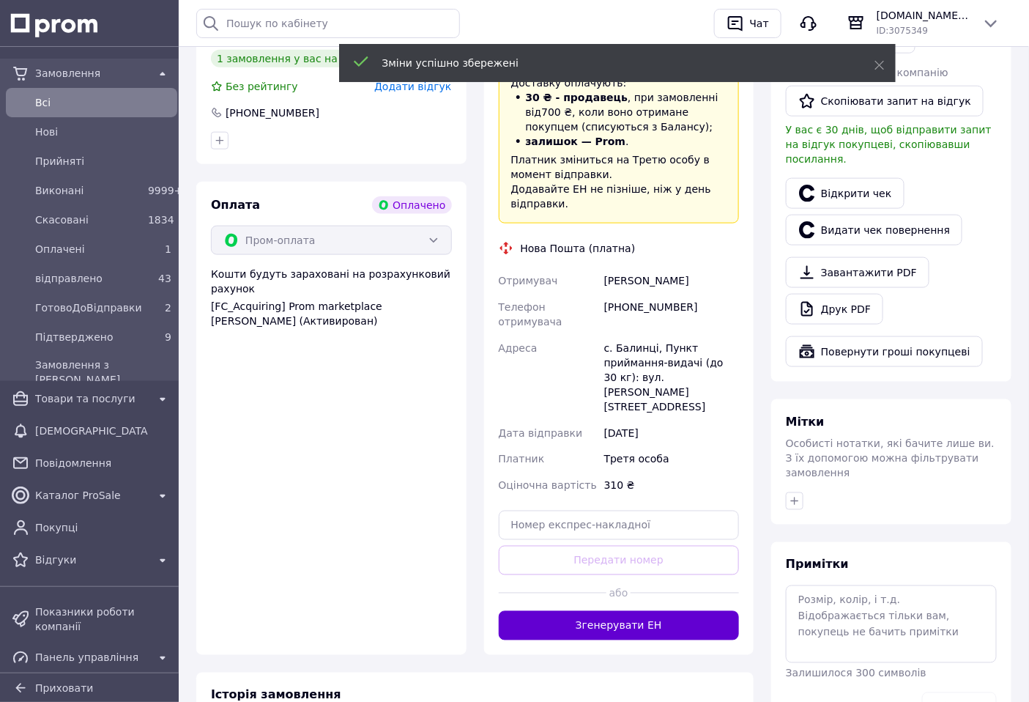
scroll to position [488, 0]
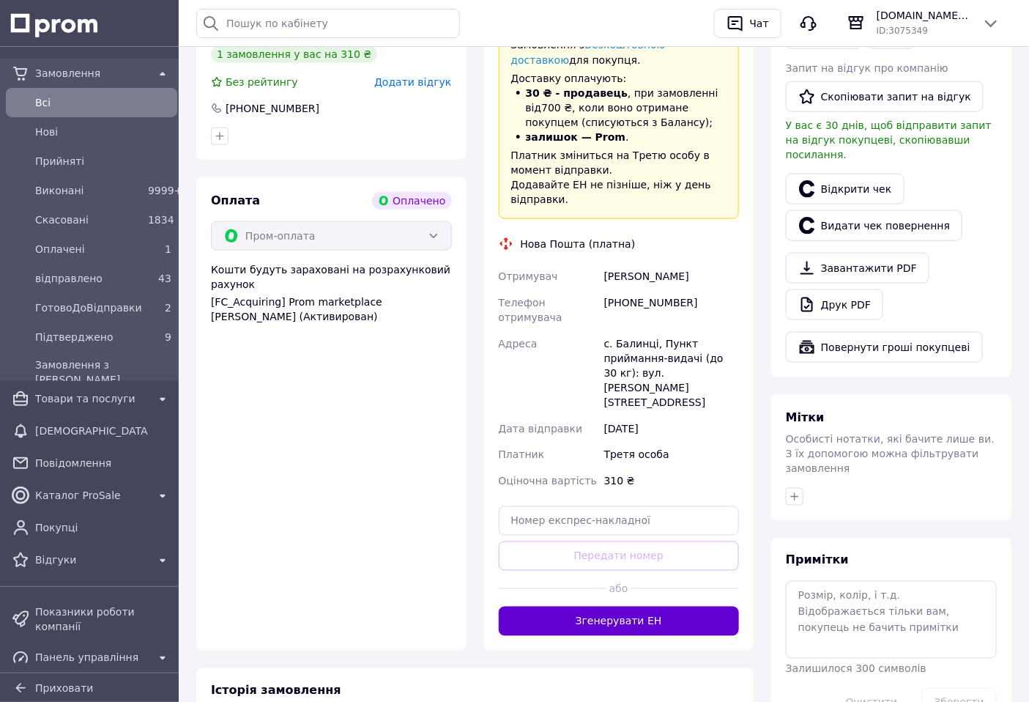
click at [632, 607] on button "Згенерувати ЕН" at bounding box center [619, 621] width 241 height 29
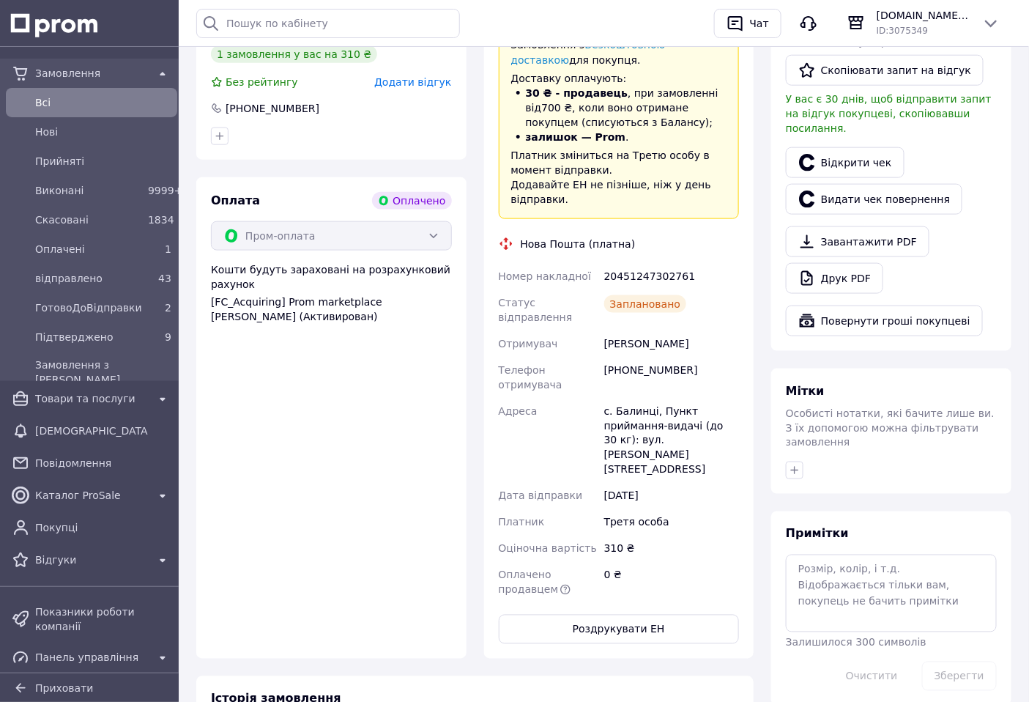
scroll to position [49, 0]
click at [642, 263] on div "20451247302761" at bounding box center [672, 276] width 141 height 26
copy div "20451247302761"
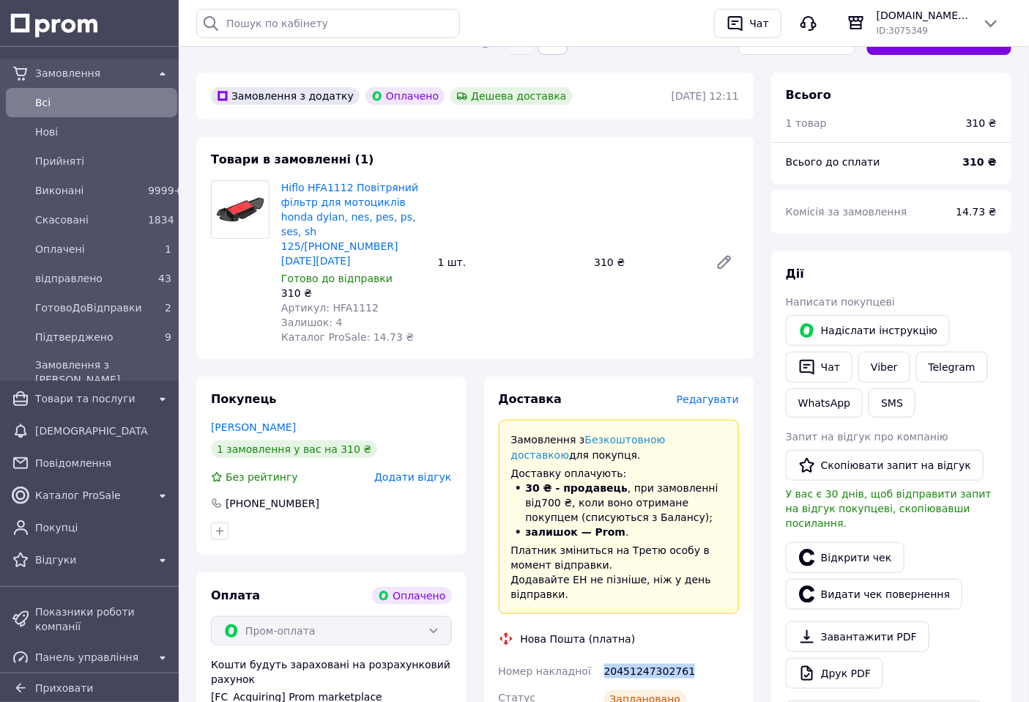
scroll to position [0, 0]
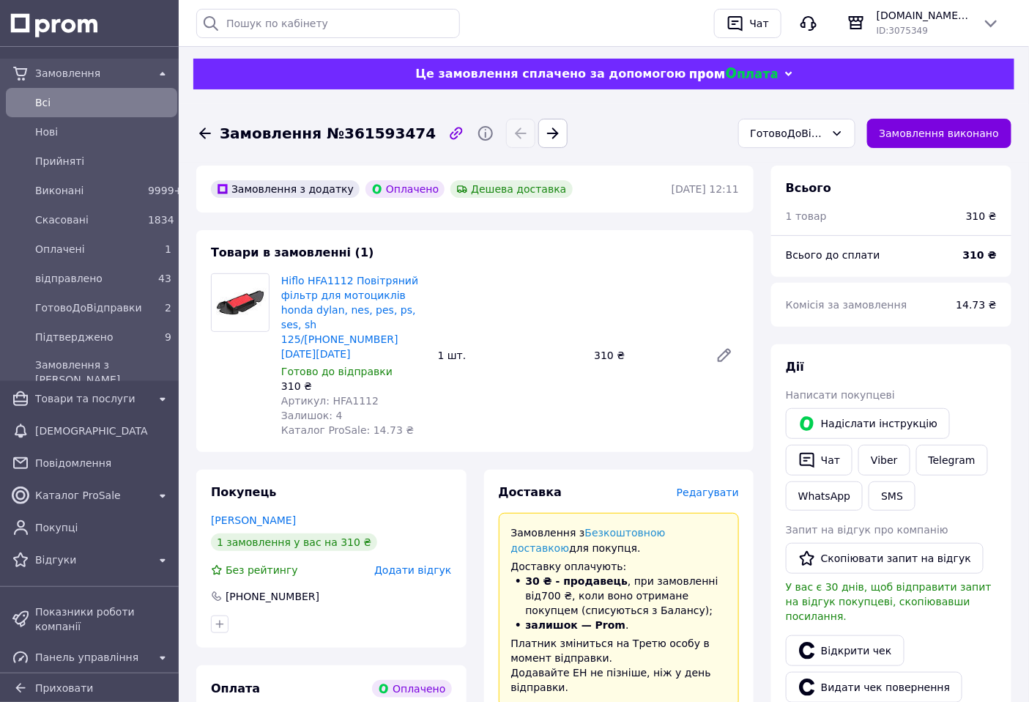
click at [384, 126] on span "Замовлення №361593474" at bounding box center [328, 133] width 216 height 21
copy span "361593474"
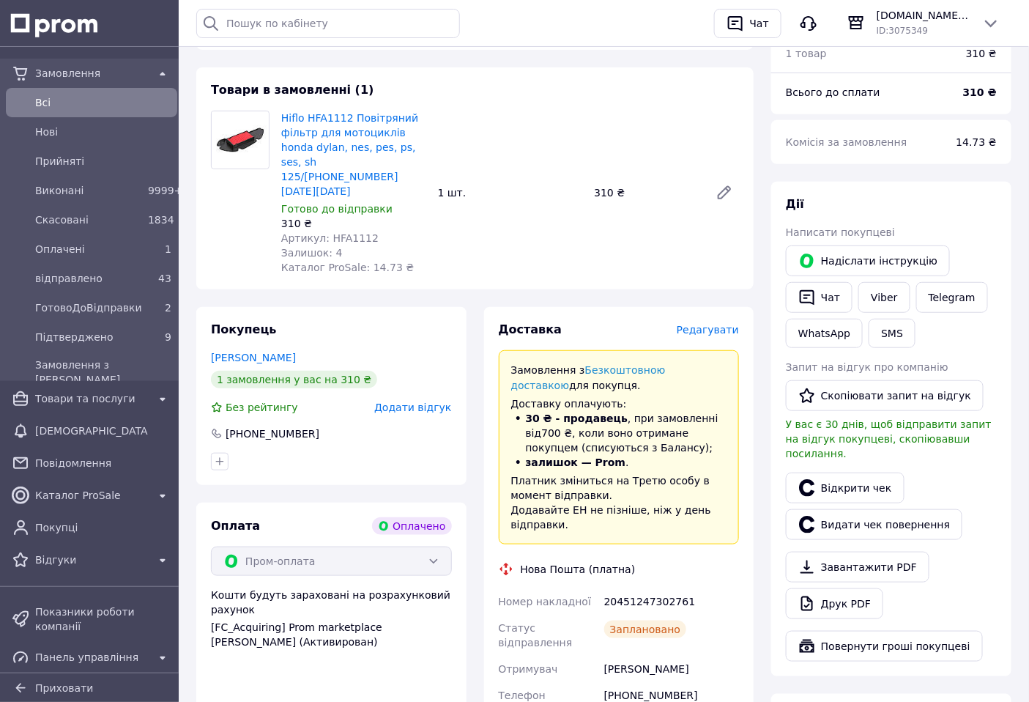
click at [633, 588] on div "20451247302761" at bounding box center [672, 601] width 141 height 26
copy div "20451247302761"
click at [104, 104] on span "Всi" at bounding box center [103, 102] width 136 height 15
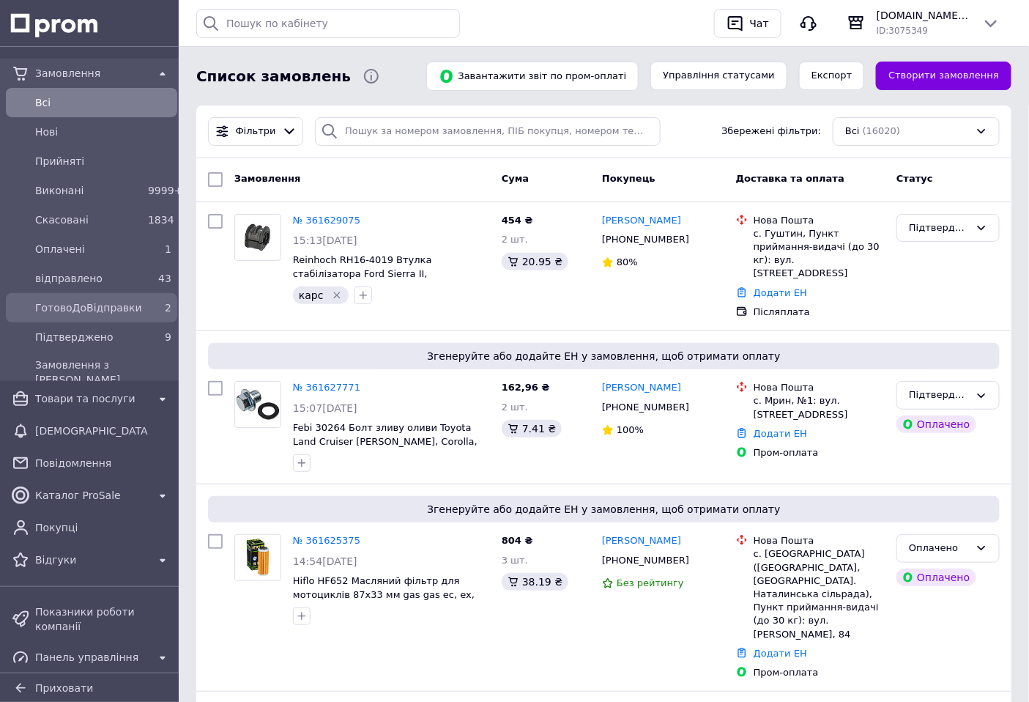
click at [159, 315] on div "2" at bounding box center [159, 307] width 29 height 21
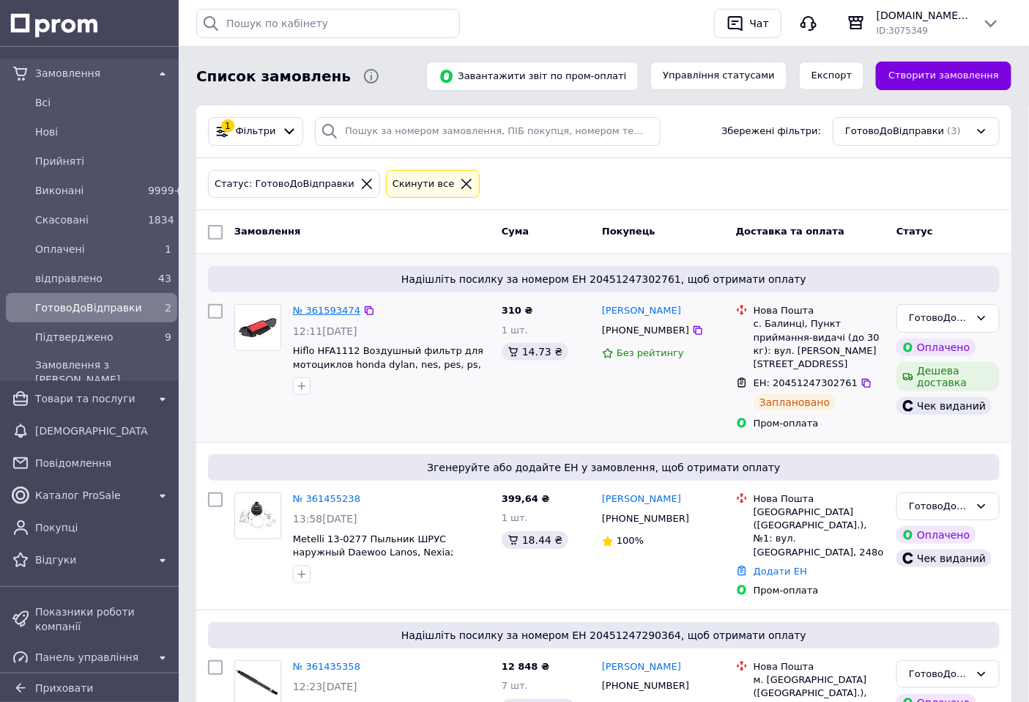
click at [328, 308] on link "№ 361593474" at bounding box center [326, 310] width 67 height 11
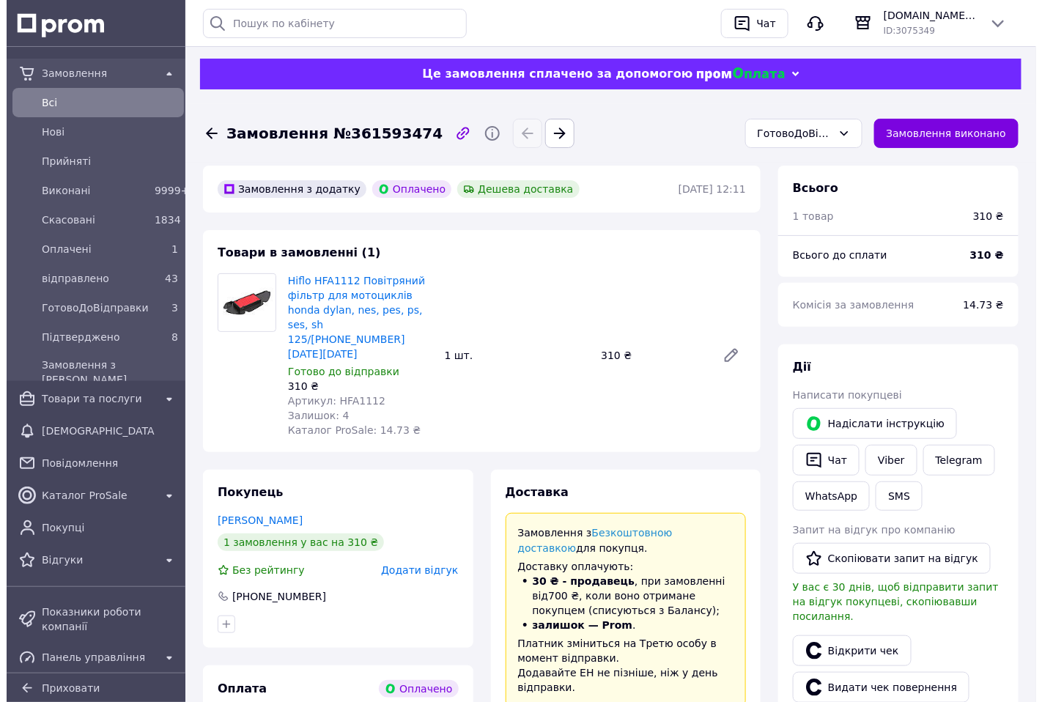
scroll to position [49, 0]
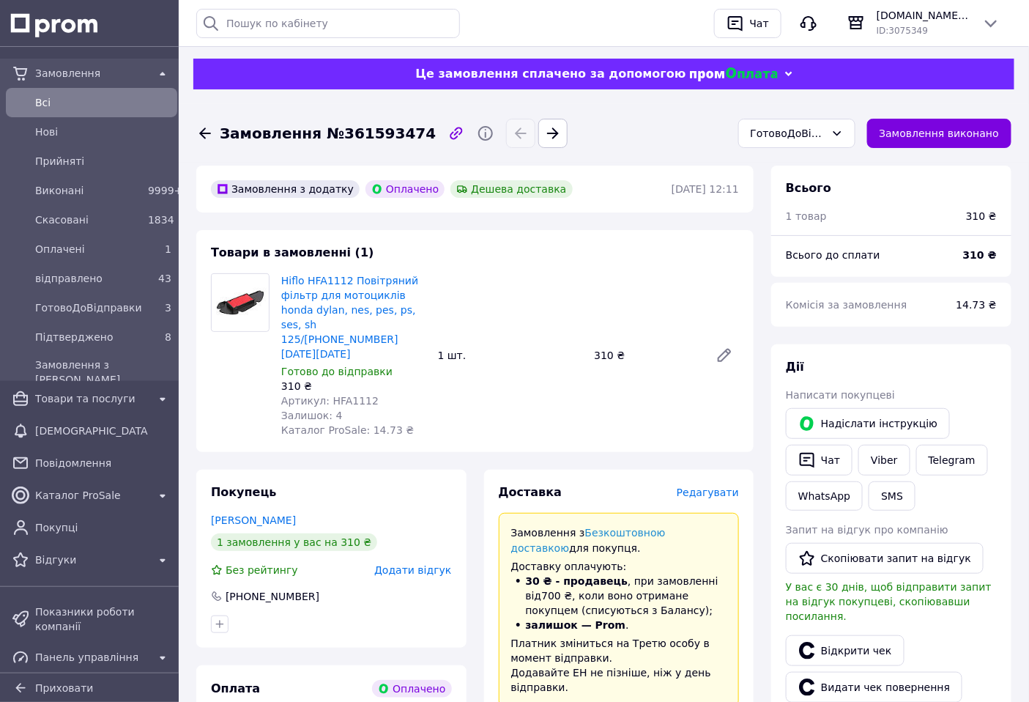
click at [724, 486] on span "Редагувати" at bounding box center [708, 492] width 62 height 12
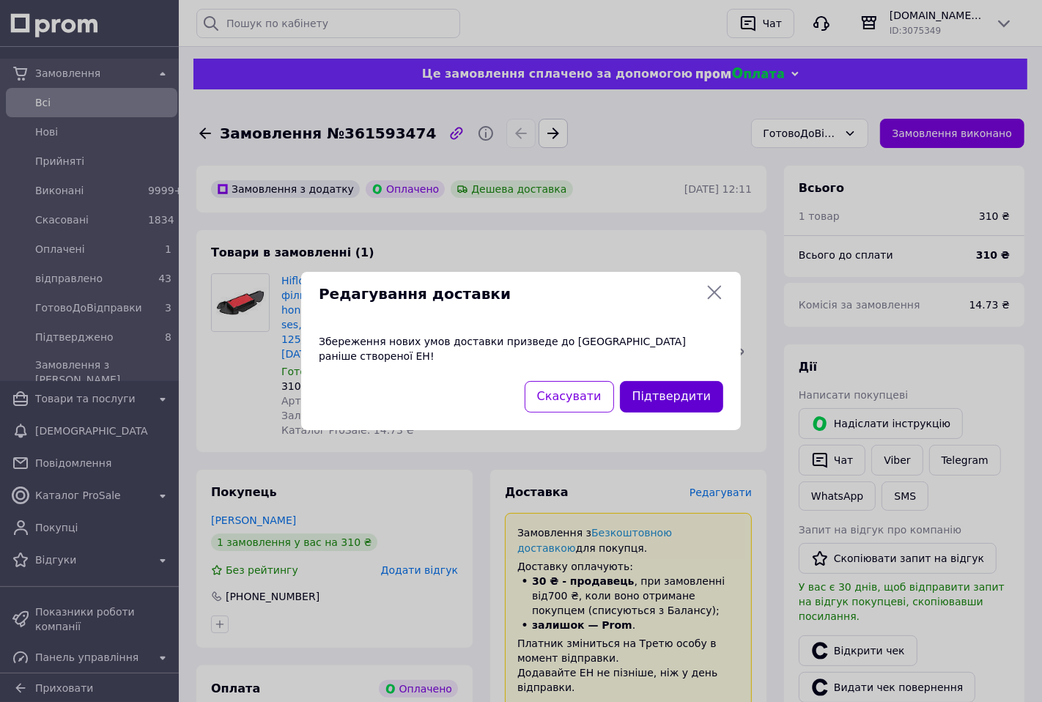
click at [691, 387] on button "Підтвердити" at bounding box center [671, 397] width 103 height 32
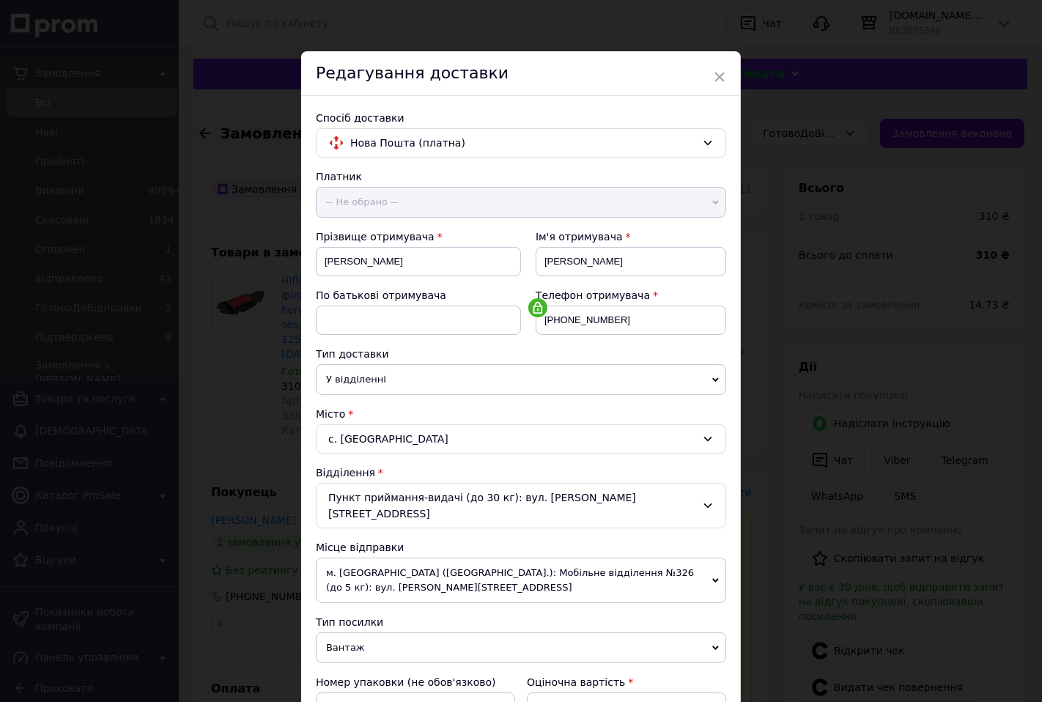
click at [541, 558] on span "м. Київ (Київська обл.): Мобільне відділення №326 (до 5 кг): вул. Вербицького, 1" at bounding box center [521, 580] width 410 height 45
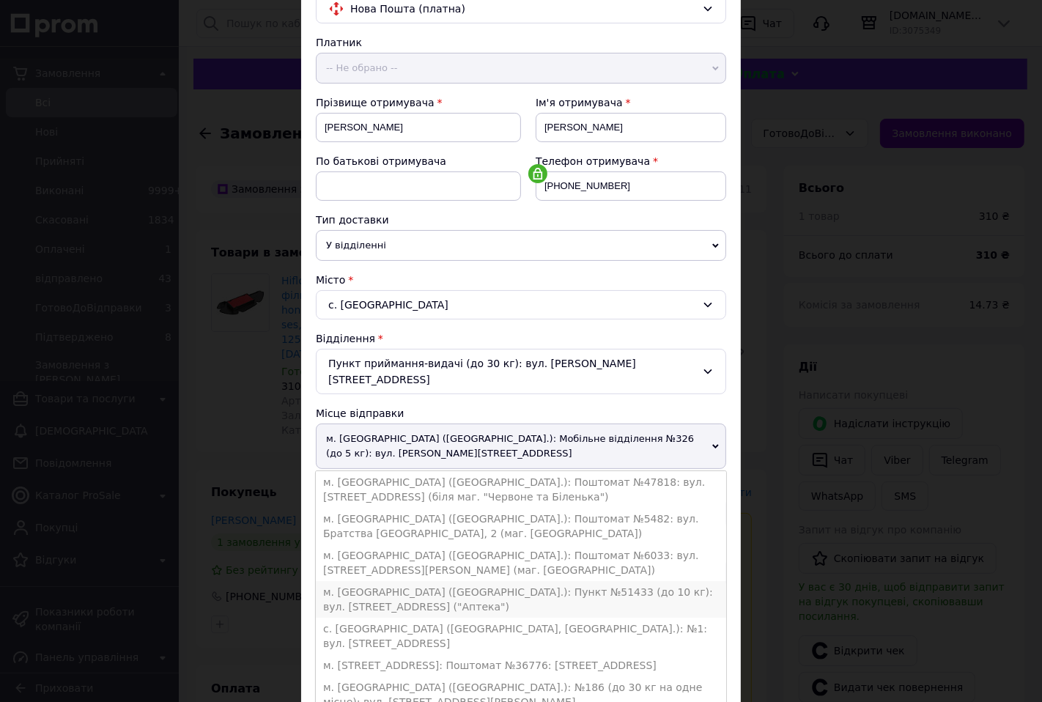
scroll to position [163, 0]
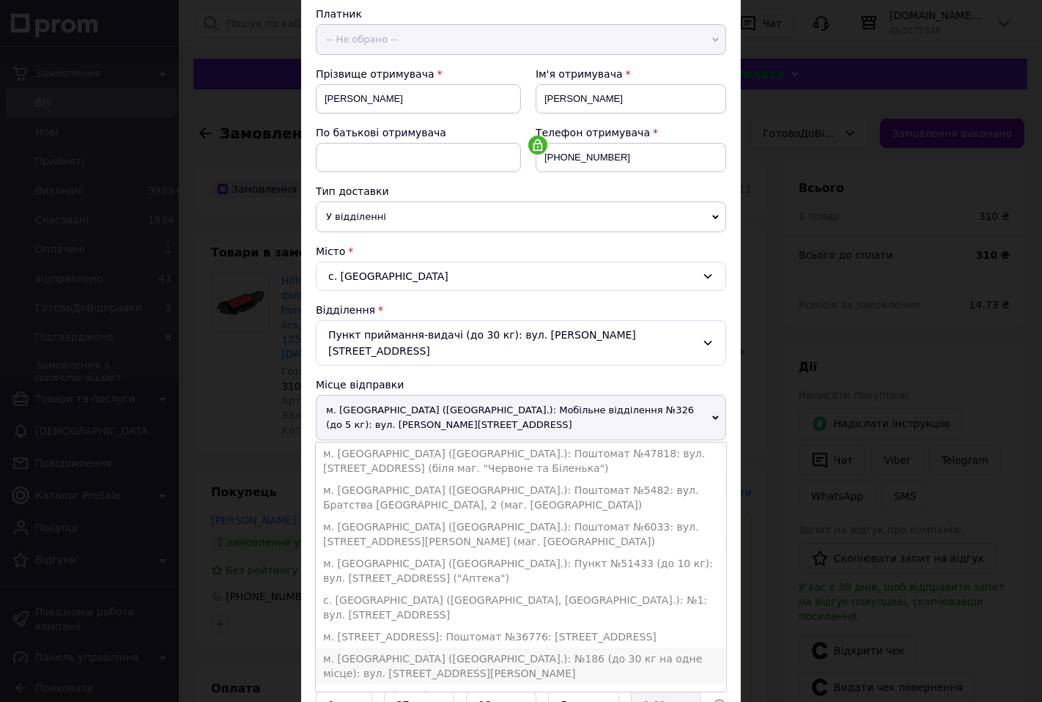
click at [544, 648] on li "м. Київ (Київська обл.): №186 (до 30 кг на одне місце): вул. Архітектора Вербиц…" at bounding box center [521, 666] width 410 height 37
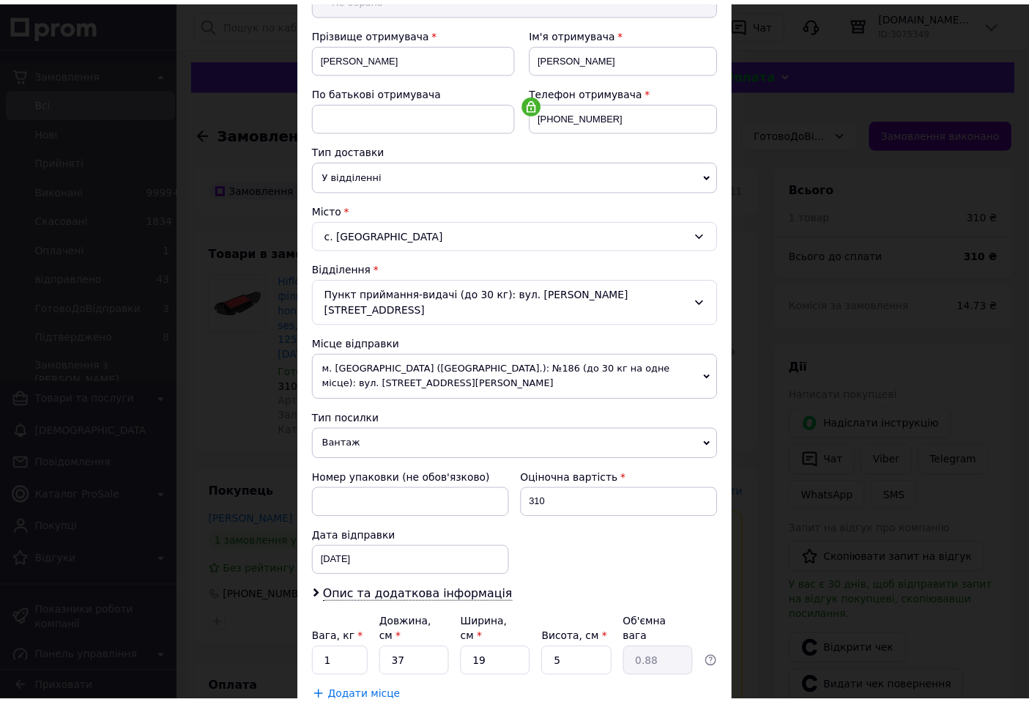
scroll to position [286, 0]
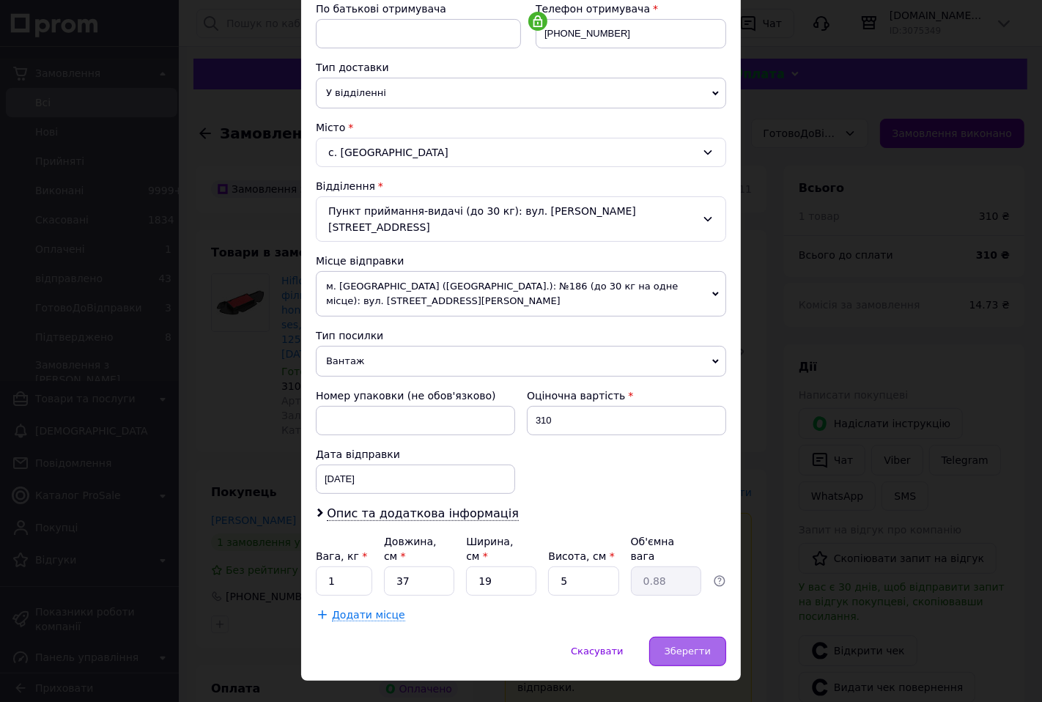
click at [686, 645] on span "Зберегти" at bounding box center [688, 650] width 46 height 11
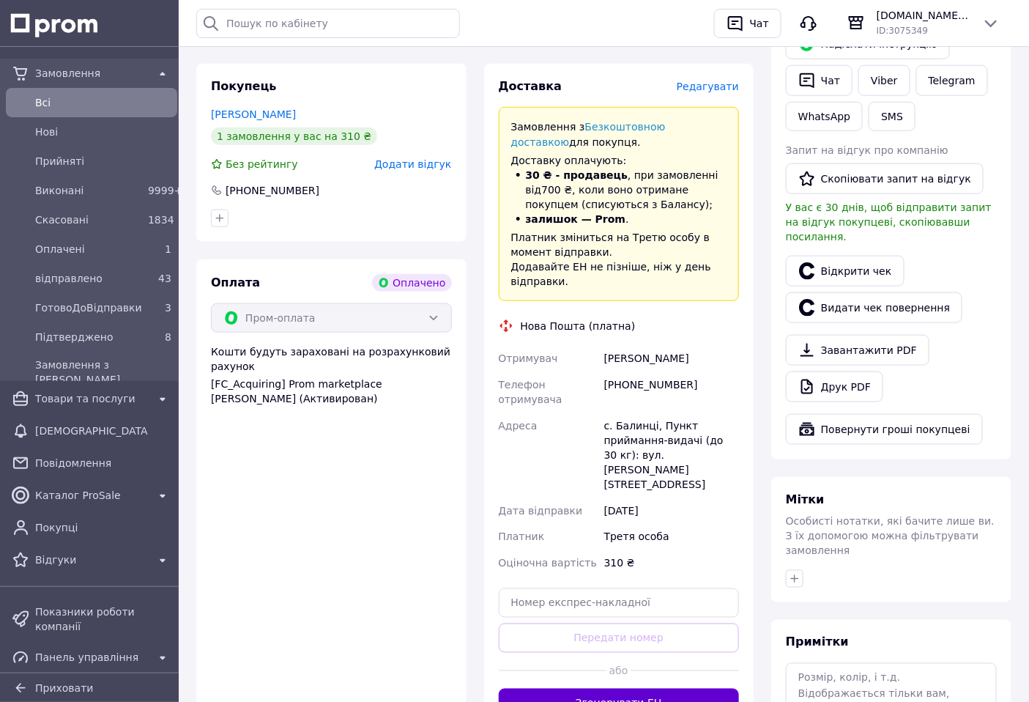
scroll to position [407, 0]
click at [647, 688] on button "Згенерувати ЕН" at bounding box center [619, 702] width 241 height 29
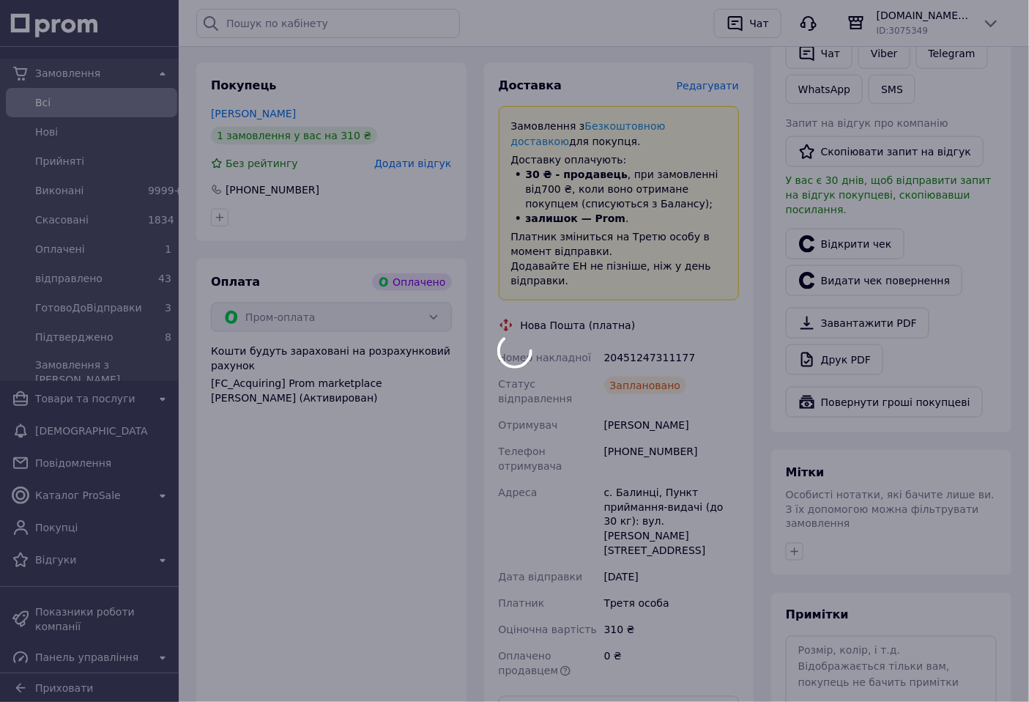
scroll to position [155, 0]
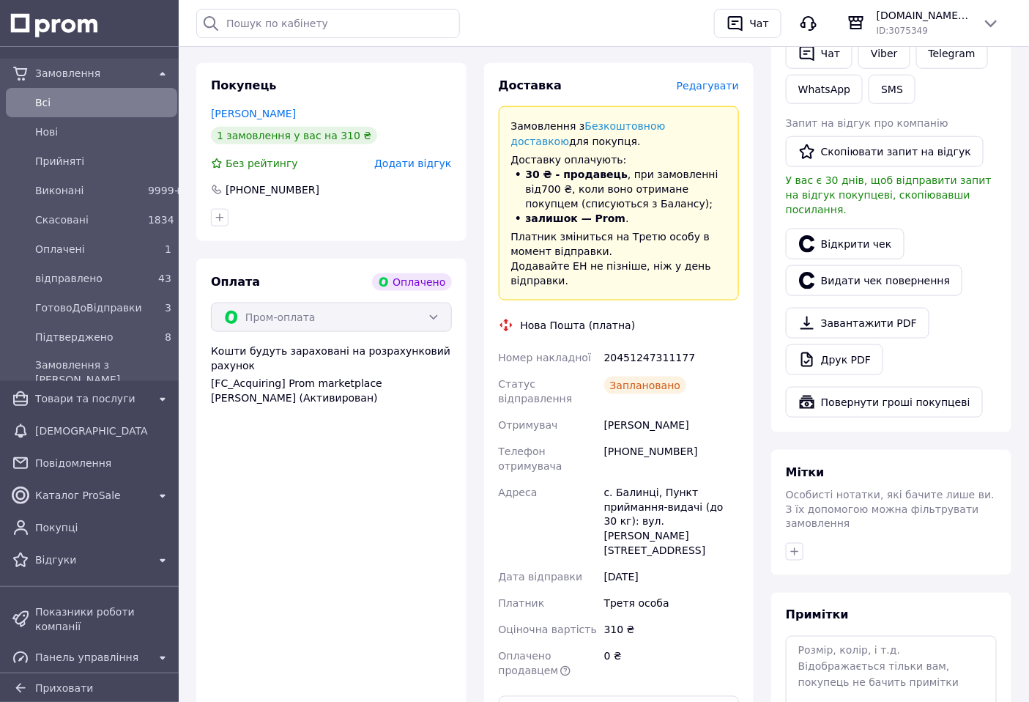
click at [652, 344] on div "20451247311177" at bounding box center [672, 357] width 141 height 26
copy div "20451247311177"
